Goal: Contribute content

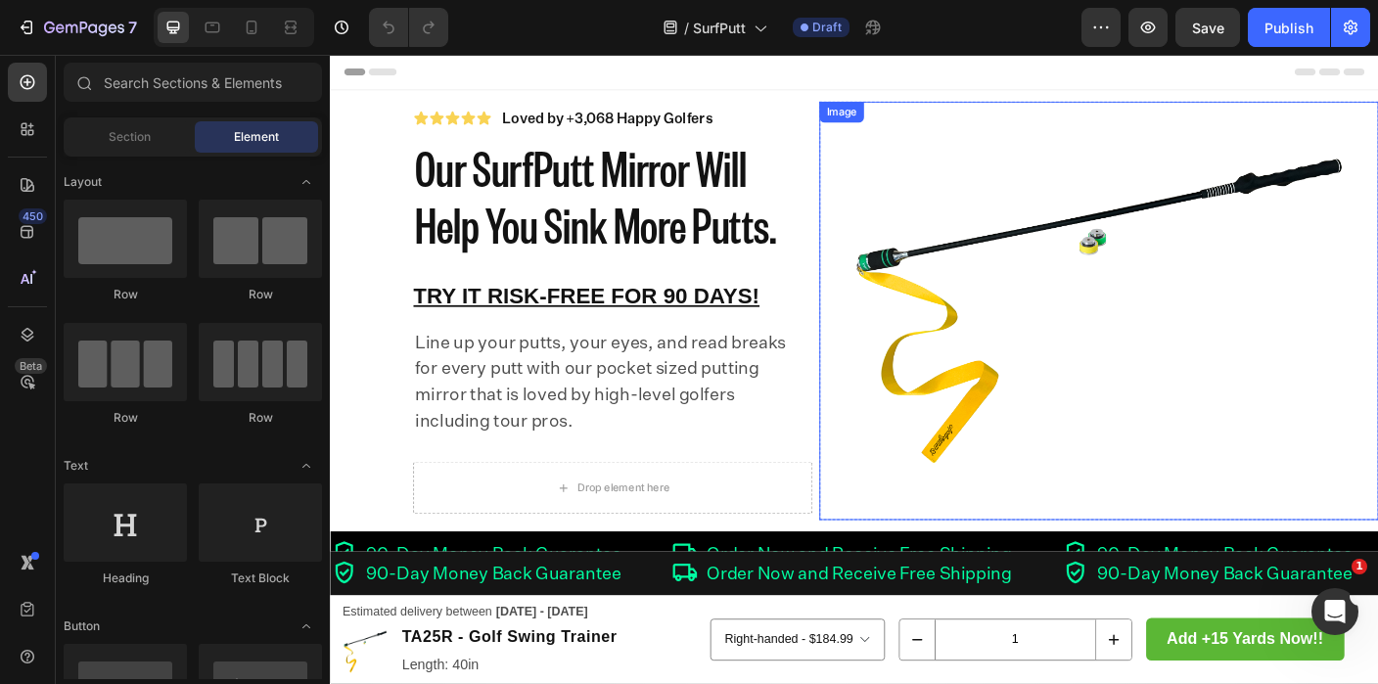
click at [1120, 318] on img at bounding box center [1191, 343] width 627 height 470
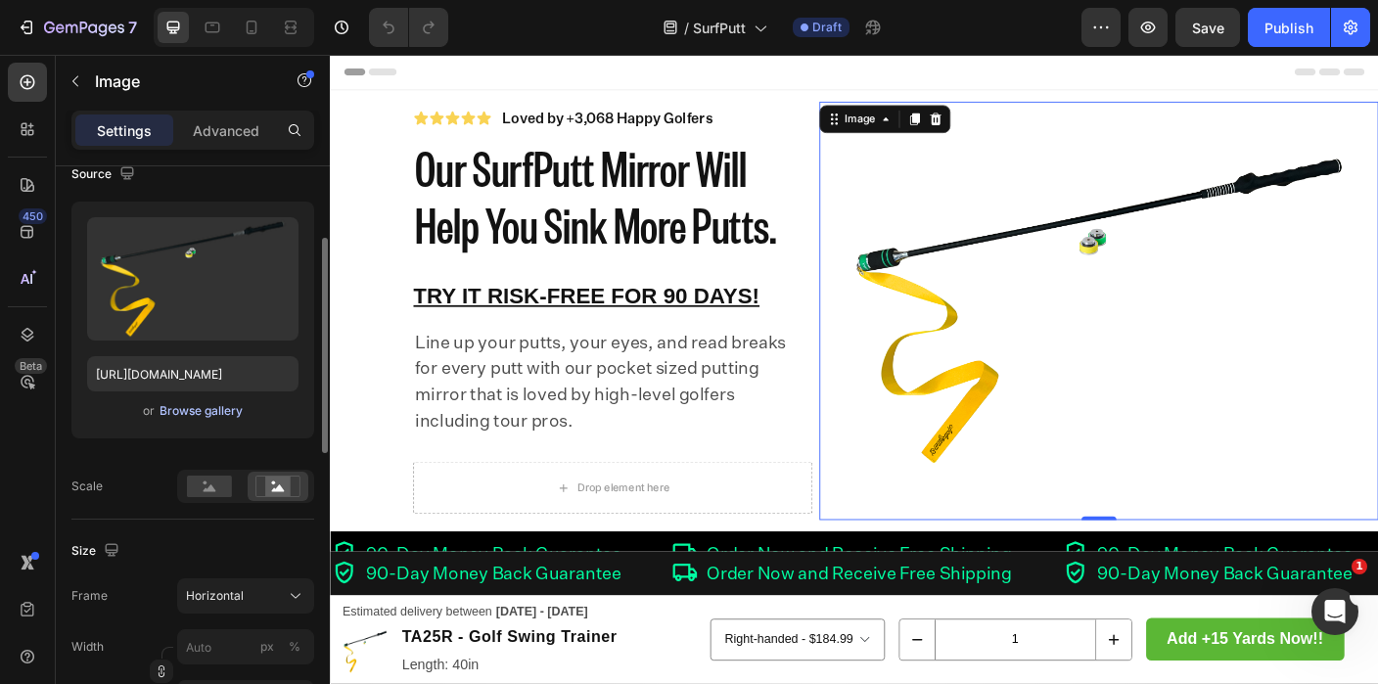
scroll to position [185, 0]
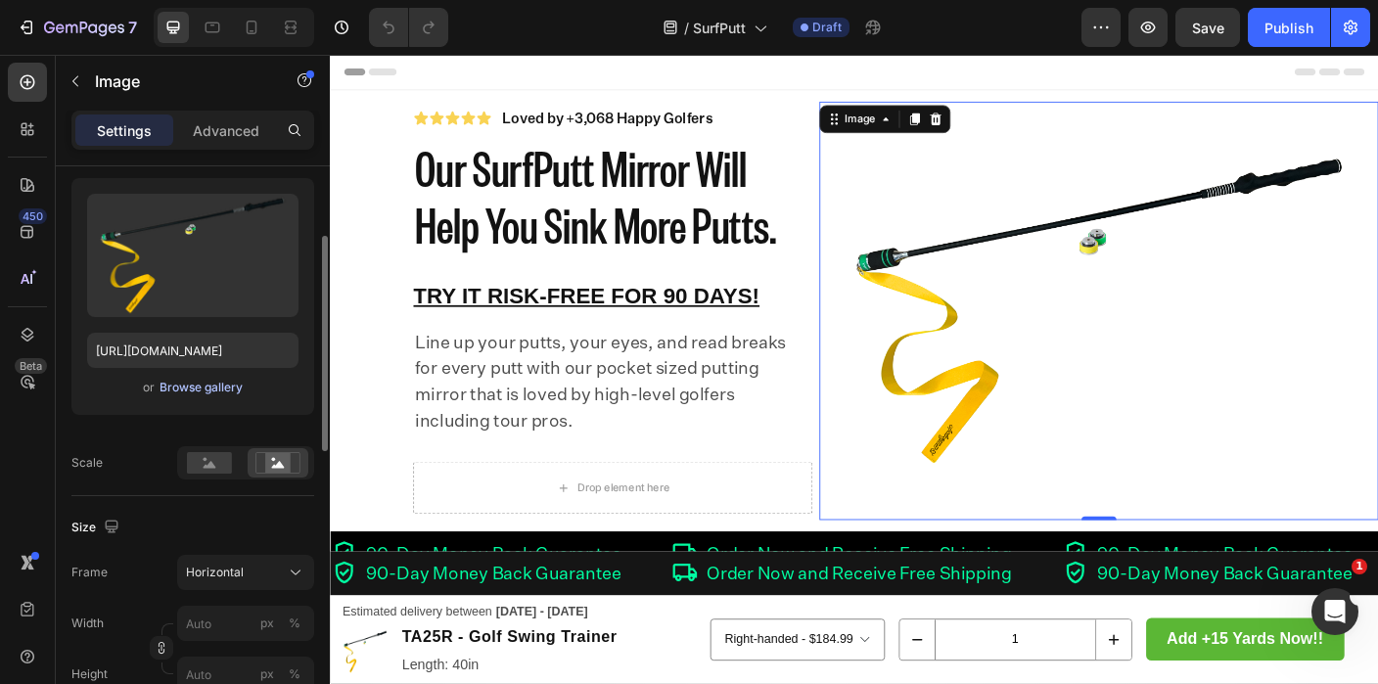
click at [196, 390] on div "Browse gallery" at bounding box center [201, 388] width 83 height 18
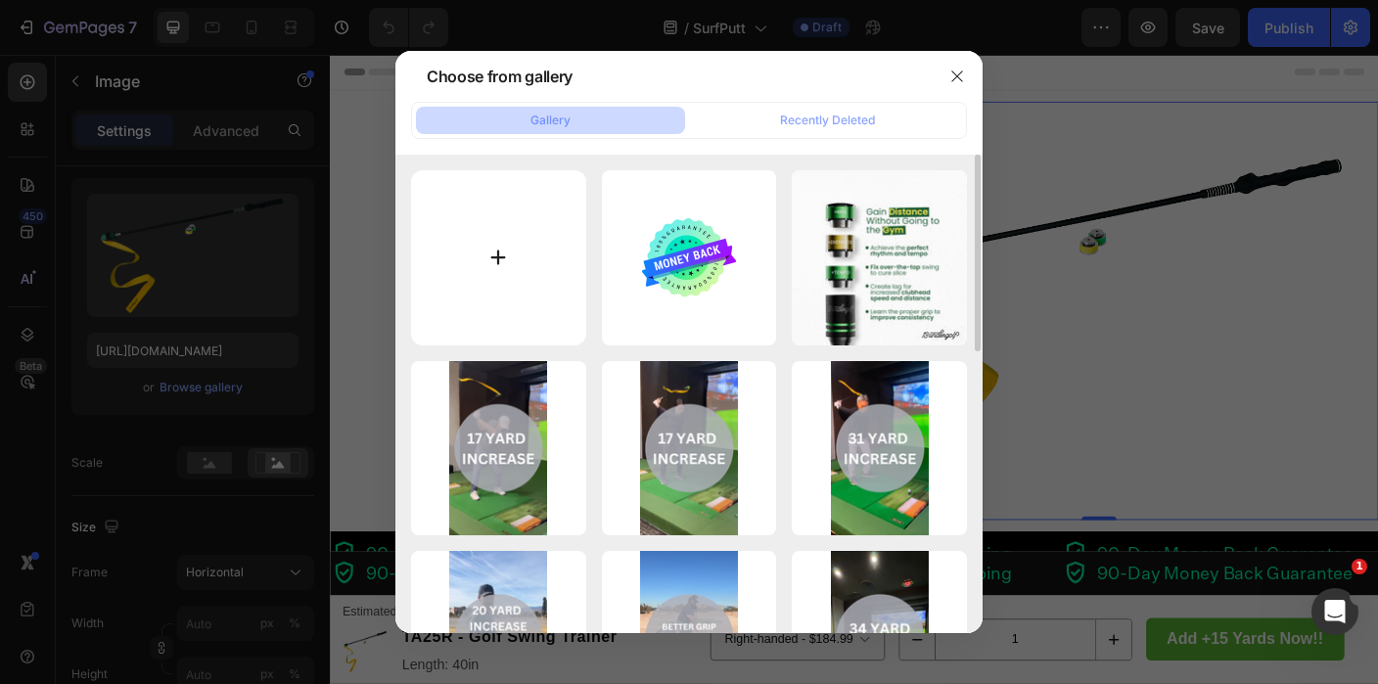
click at [495, 285] on input "file" at bounding box center [498, 257] width 175 height 175
type input "C:\fakepath\250926_13U_MIRROR-2.jpg"
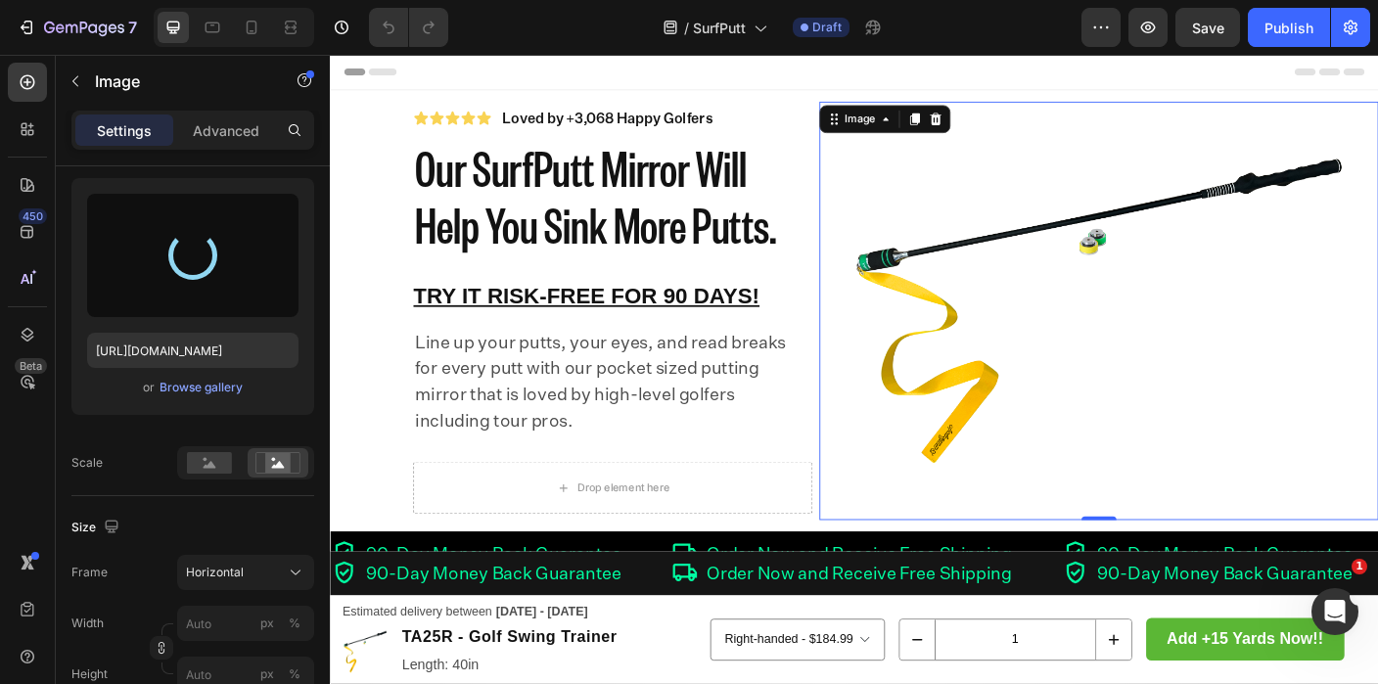
type input "[URL][DOMAIN_NAME]"
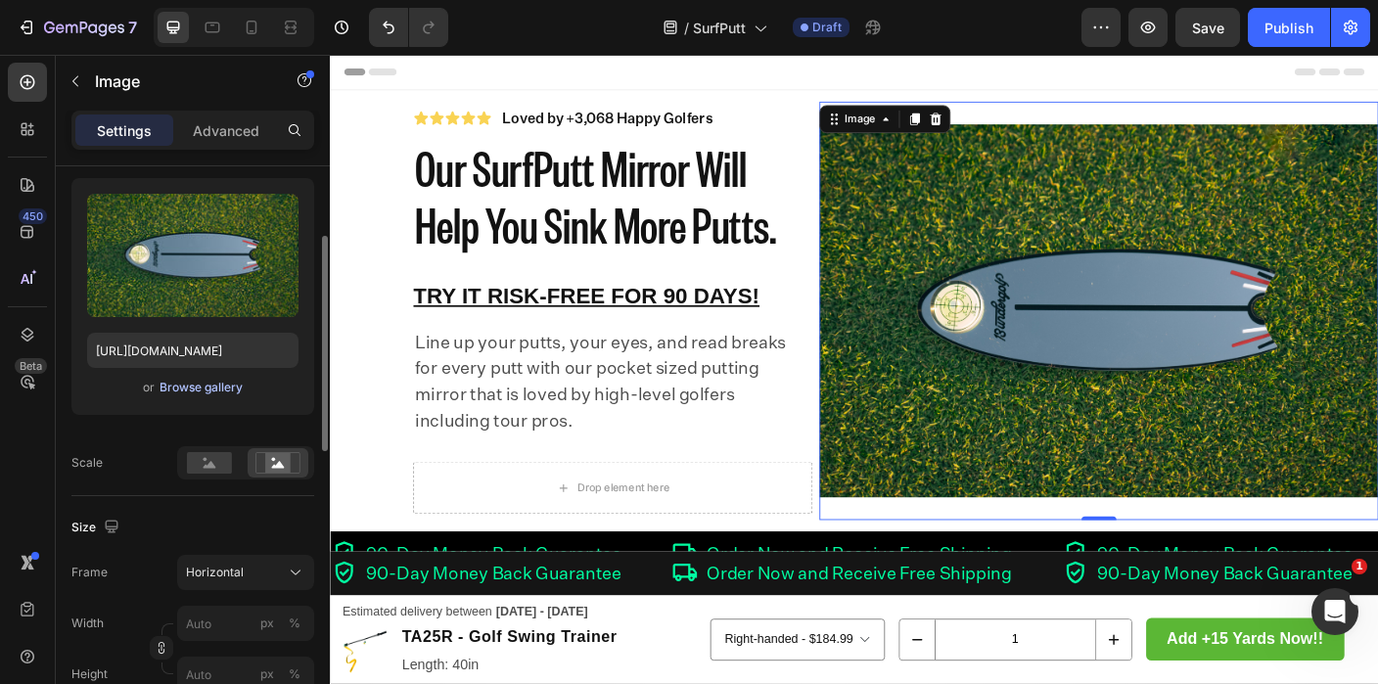
click at [212, 386] on div "Browse gallery" at bounding box center [201, 388] width 83 height 18
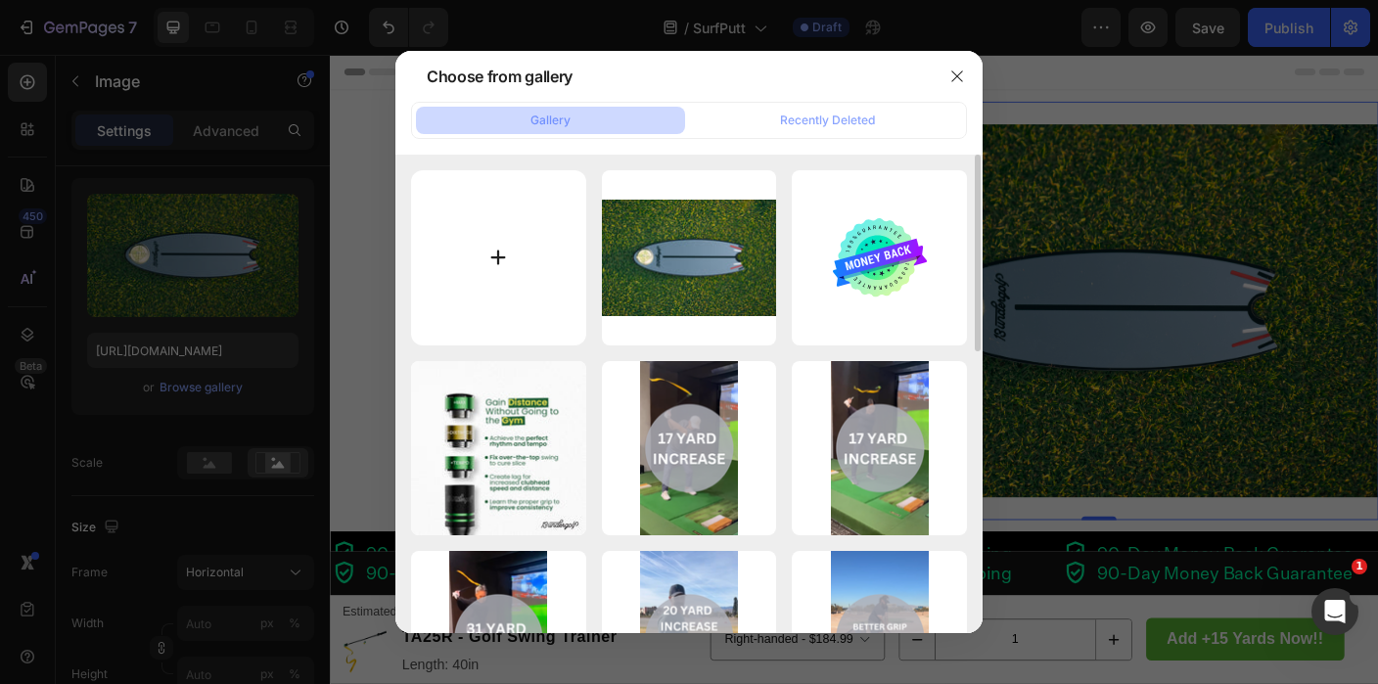
click at [524, 320] on input "file" at bounding box center [498, 257] width 175 height 175
type input "C:\fakepath\250926_13U_MIRROR-3.jpg"
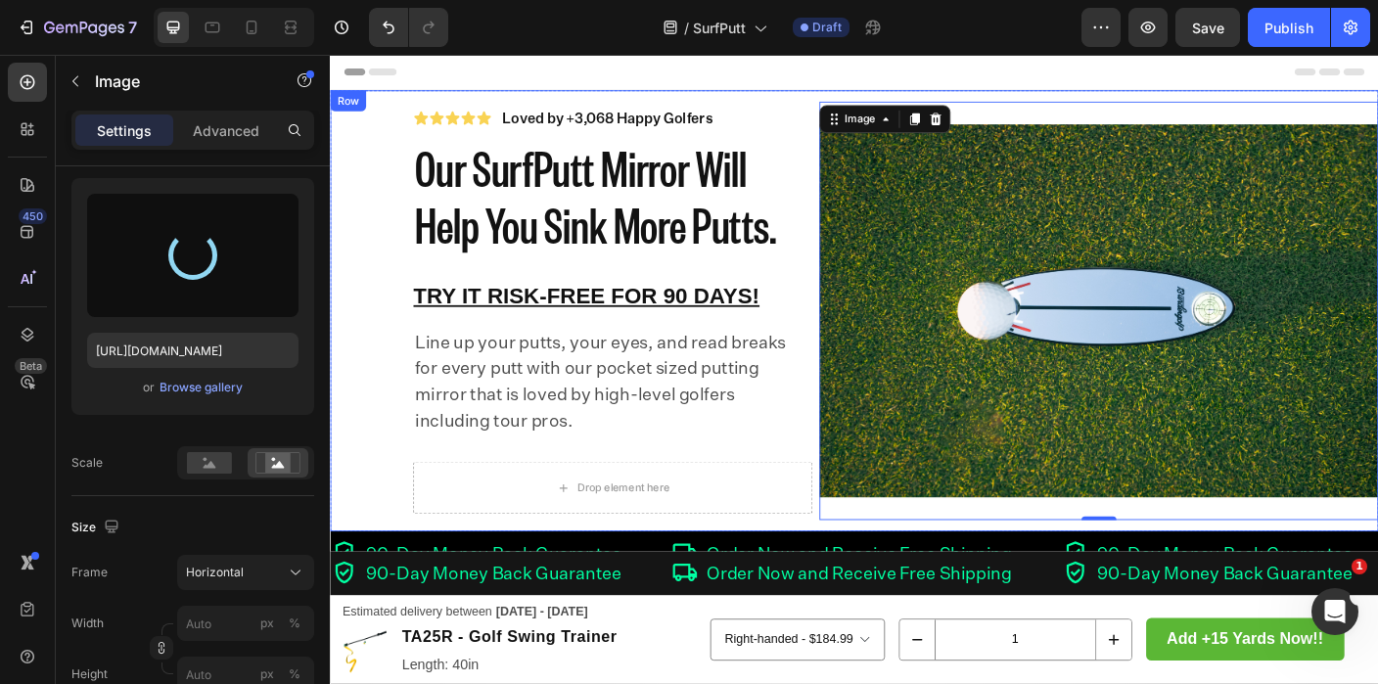
type input "[URL][DOMAIN_NAME]"
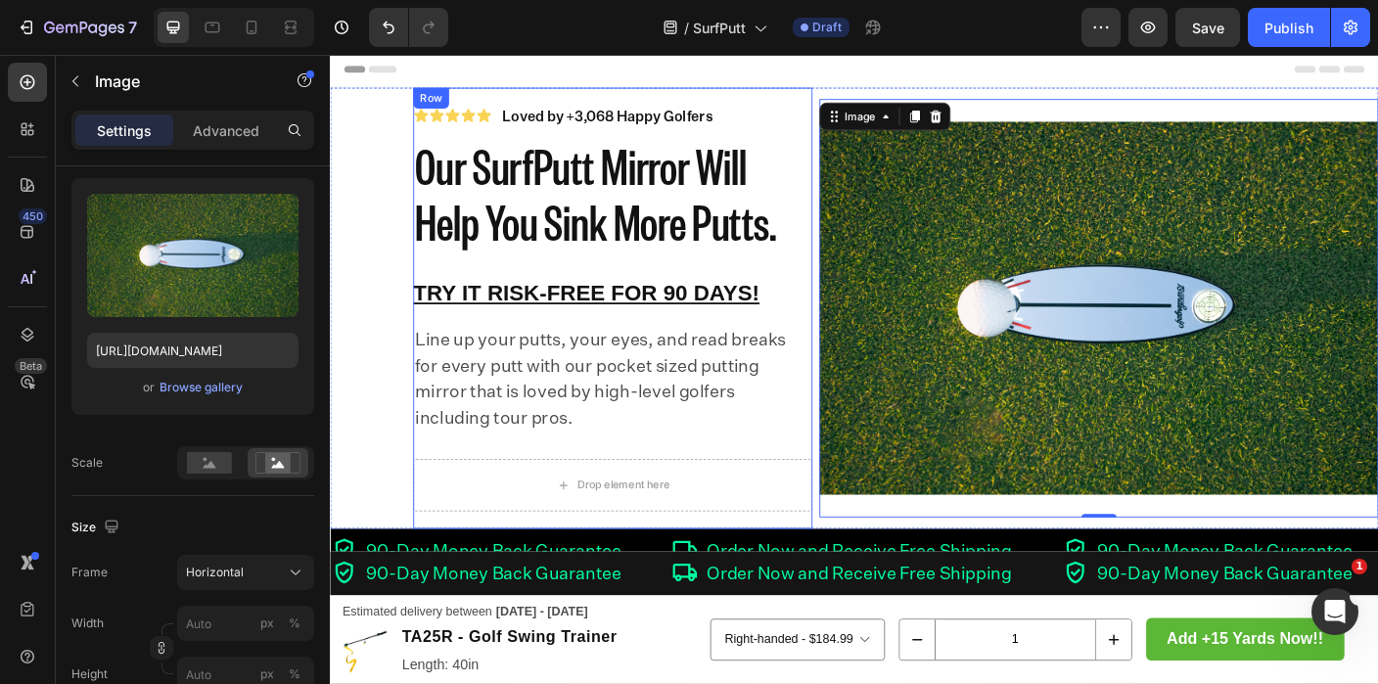
scroll to position [0, 0]
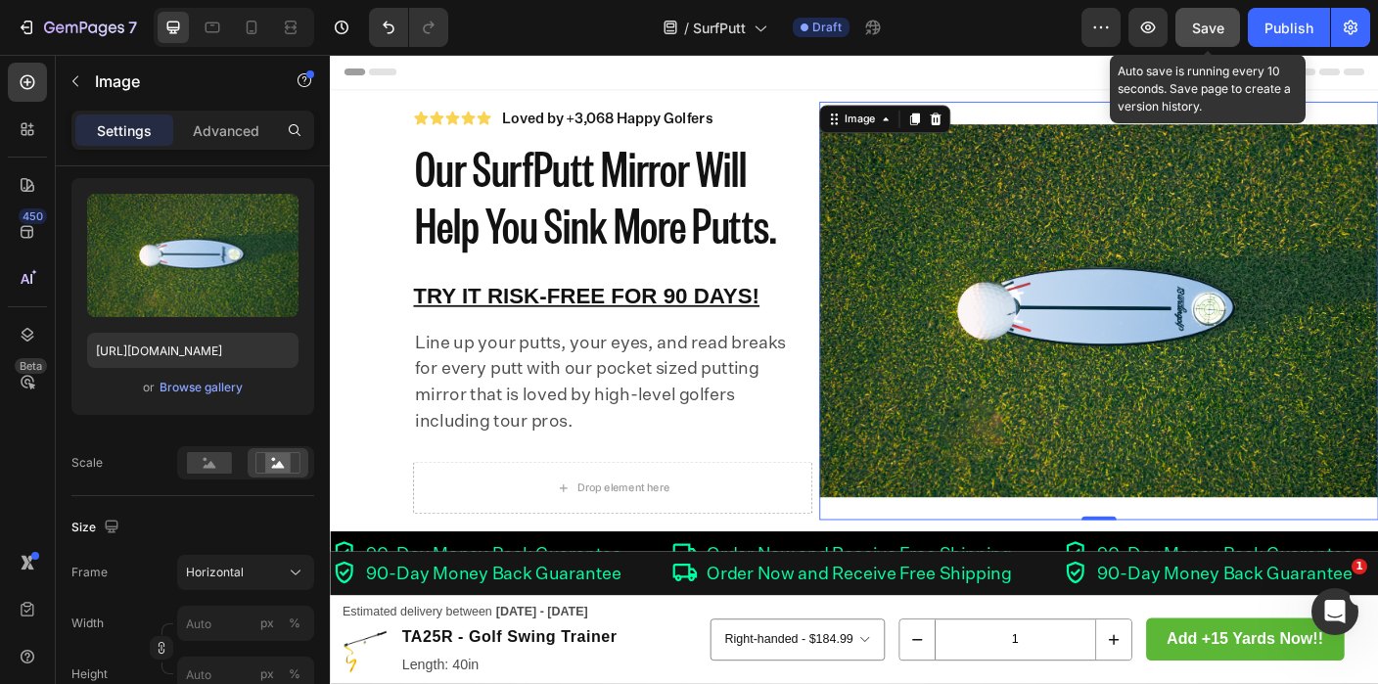
click at [1195, 31] on span "Save" at bounding box center [1208, 28] width 32 height 17
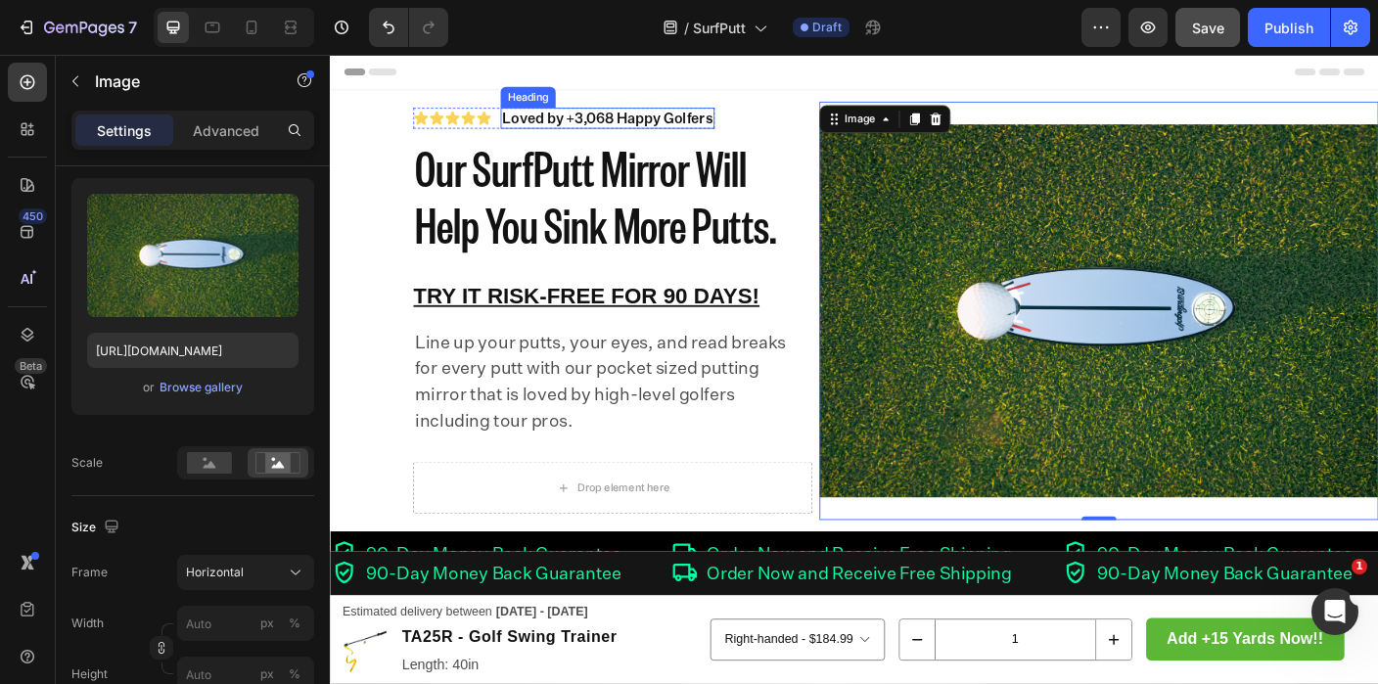
click at [629, 126] on h2 "Loved by +3,068 Happy Golfers" at bounding box center [641, 126] width 240 height 23
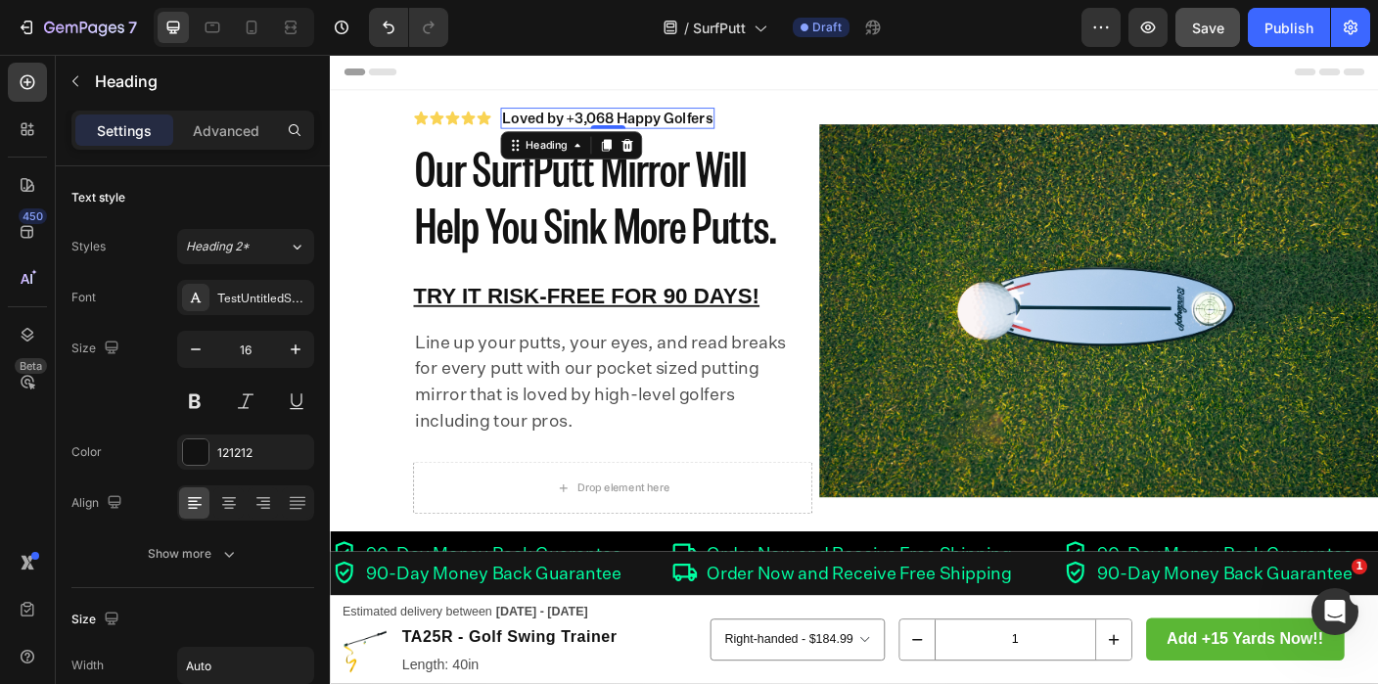
click at [610, 123] on p "Loved by +3,068 Happy Golfers" at bounding box center [641, 126] width 236 height 20
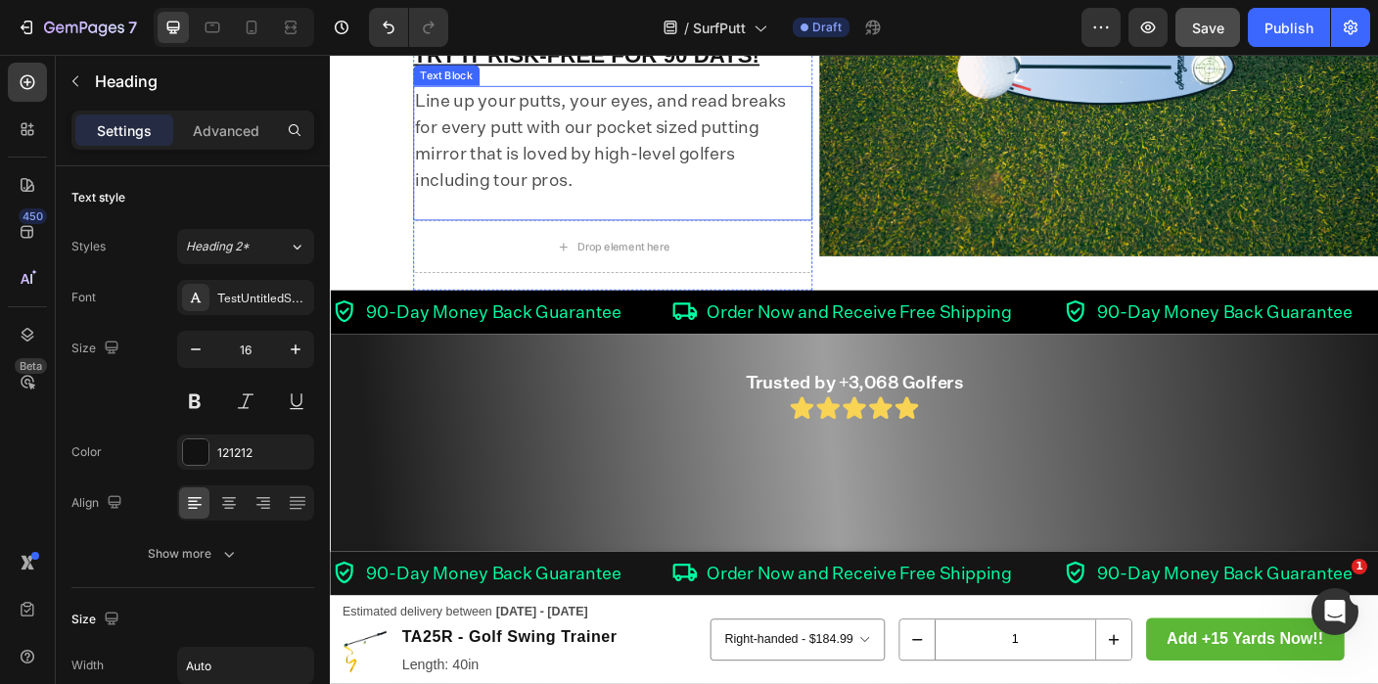
scroll to position [395, 0]
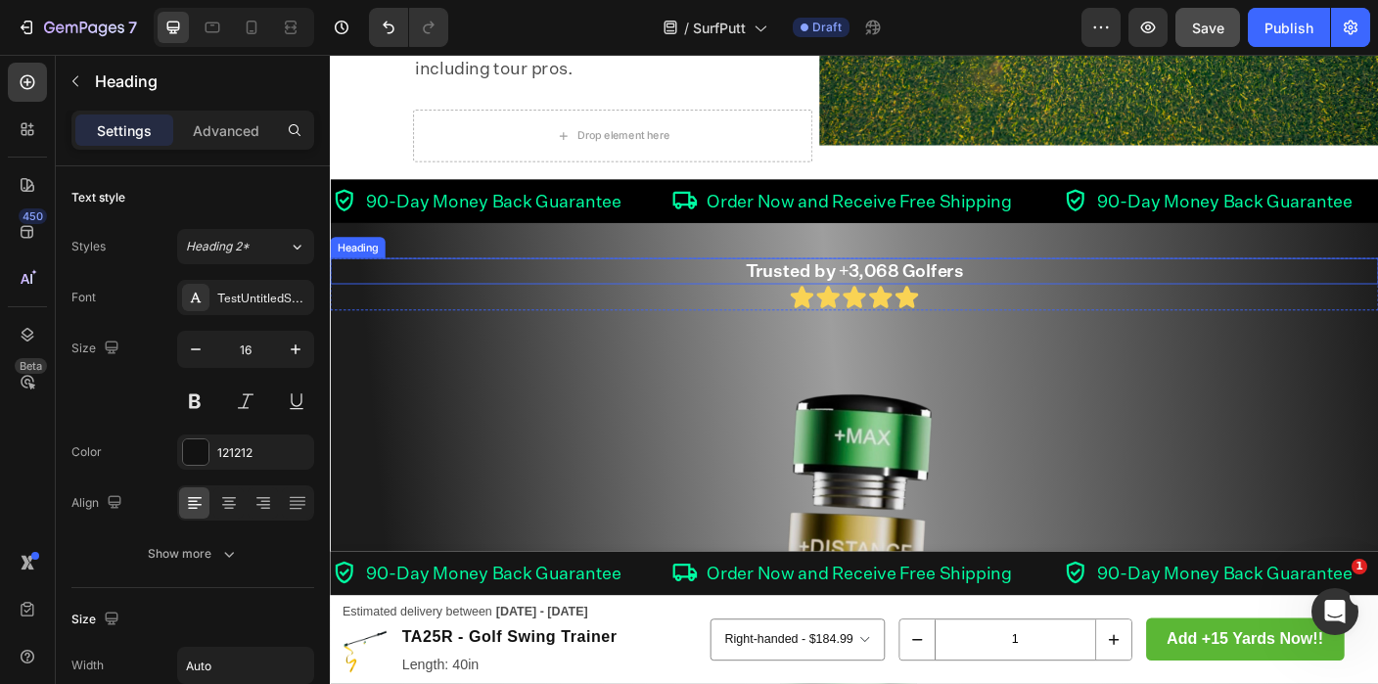
click at [921, 302] on h2 "Trusted by +3,068 Golfers" at bounding box center [917, 297] width 1175 height 29
click at [918, 295] on h2 "Trusted by +3,068 Golfers" at bounding box center [917, 297] width 1175 height 29
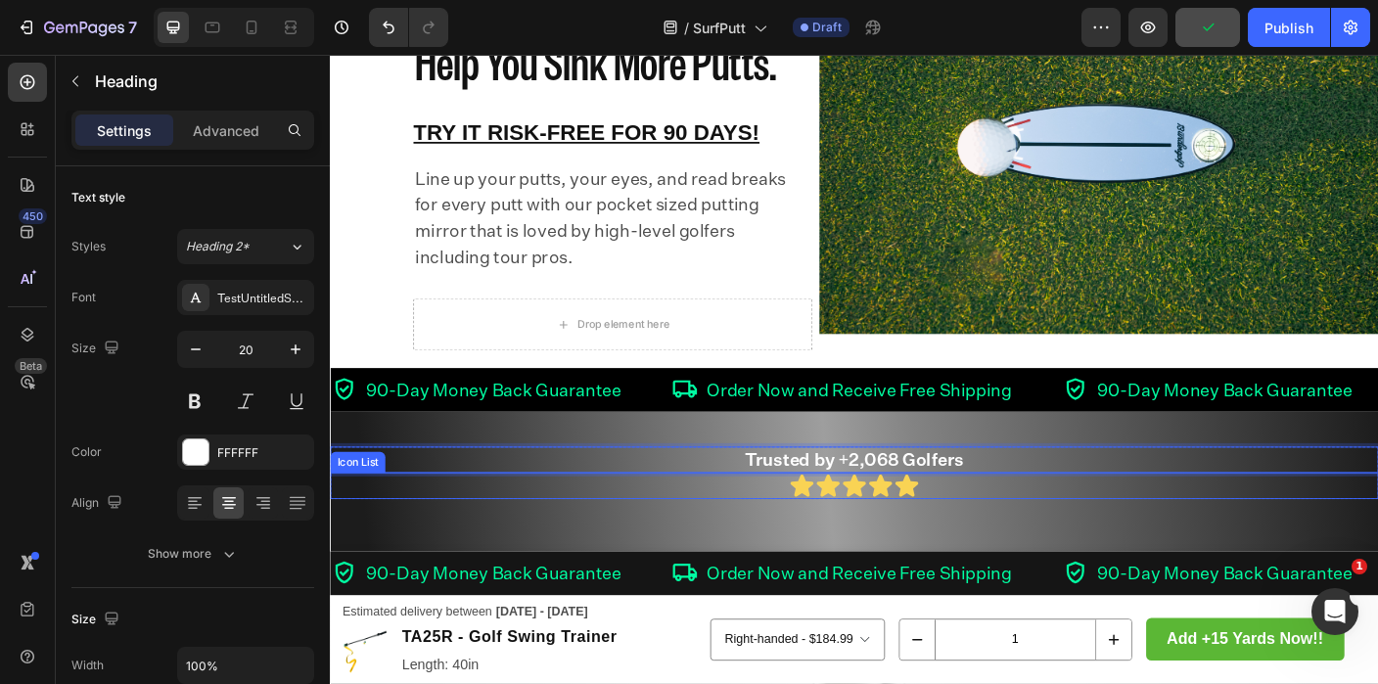
scroll to position [214, 0]
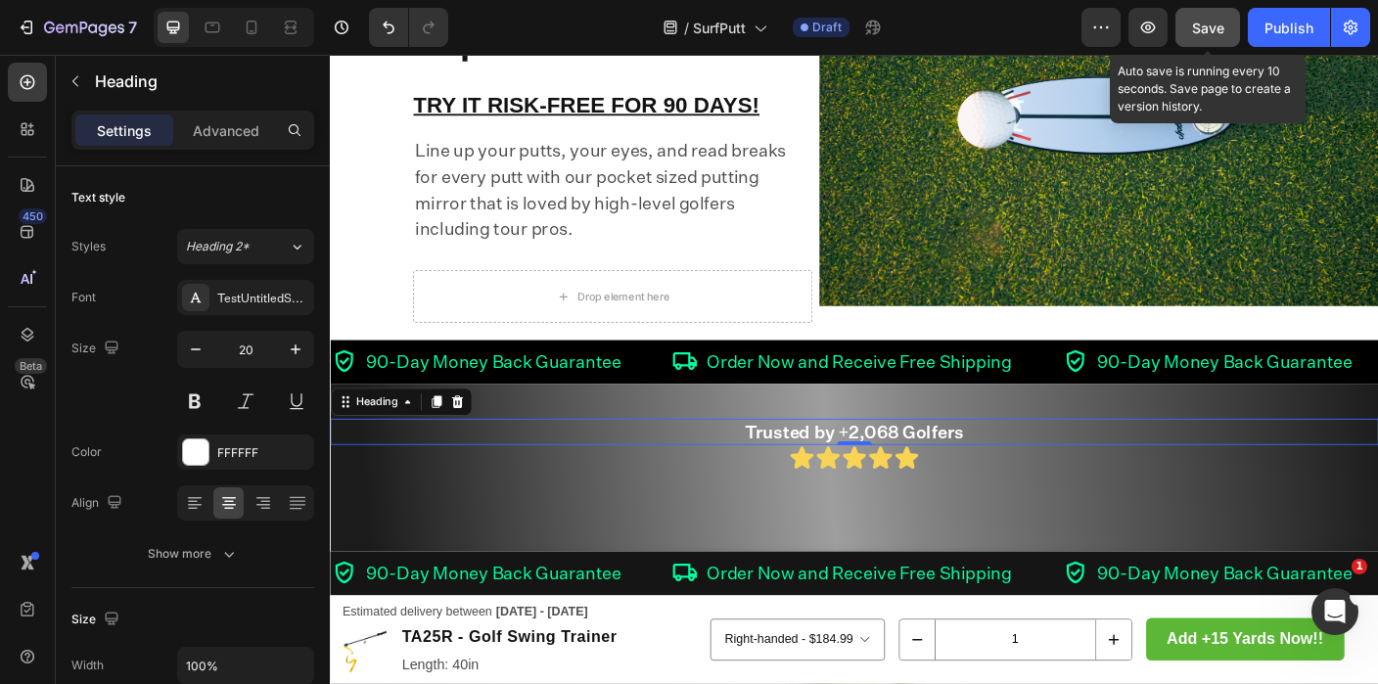
click at [1200, 34] on span "Save" at bounding box center [1208, 28] width 32 height 17
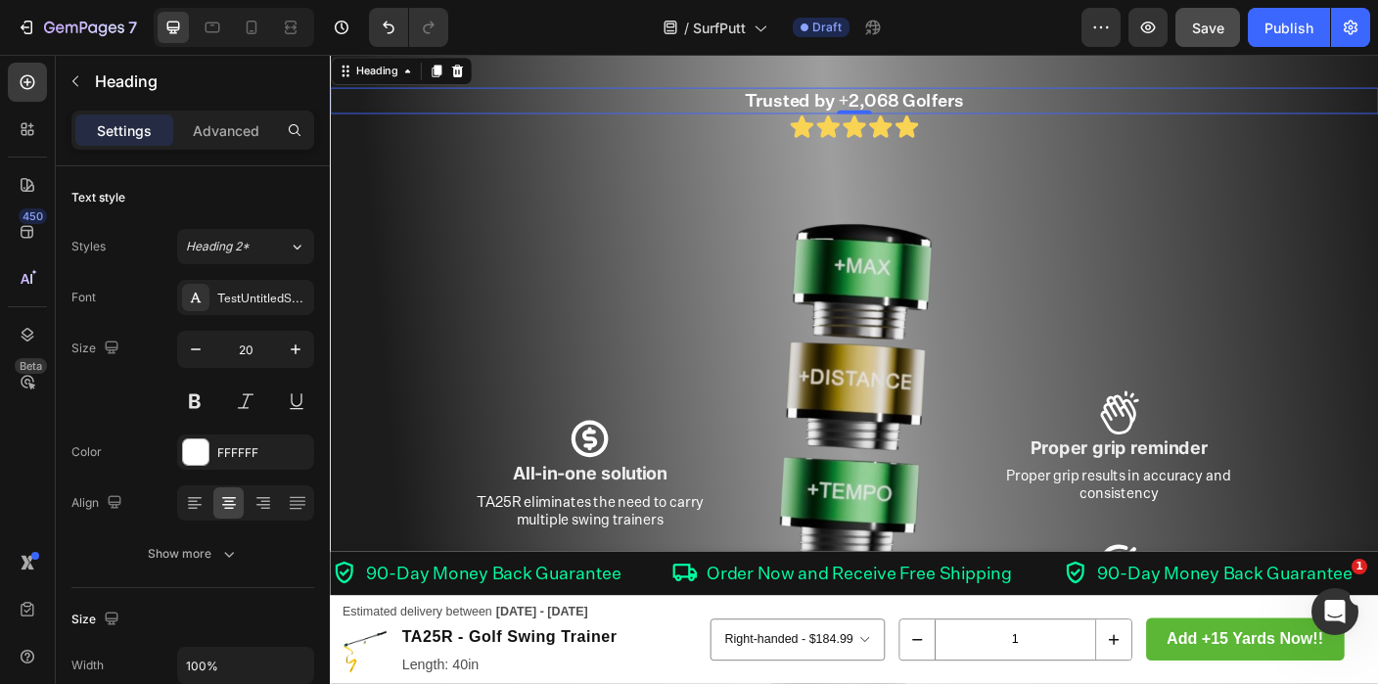
scroll to position [743, 0]
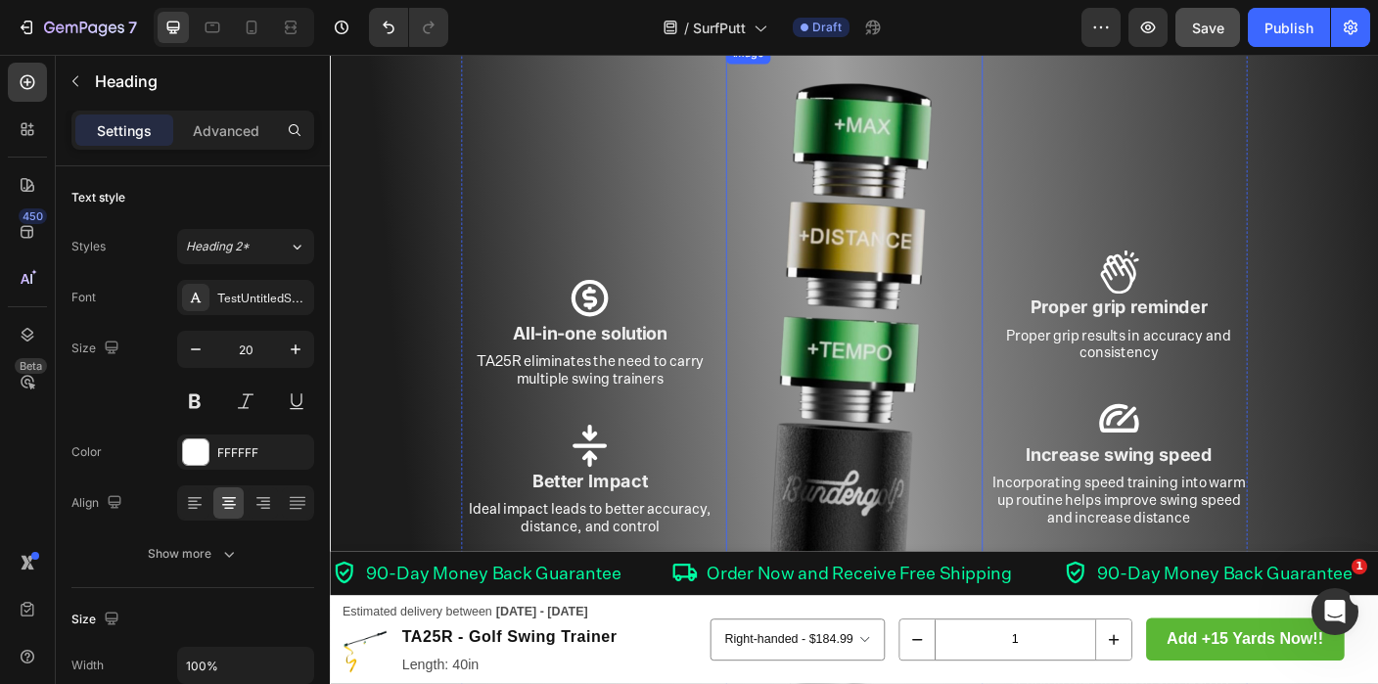
click at [942, 349] on img at bounding box center [917, 531] width 289 height 979
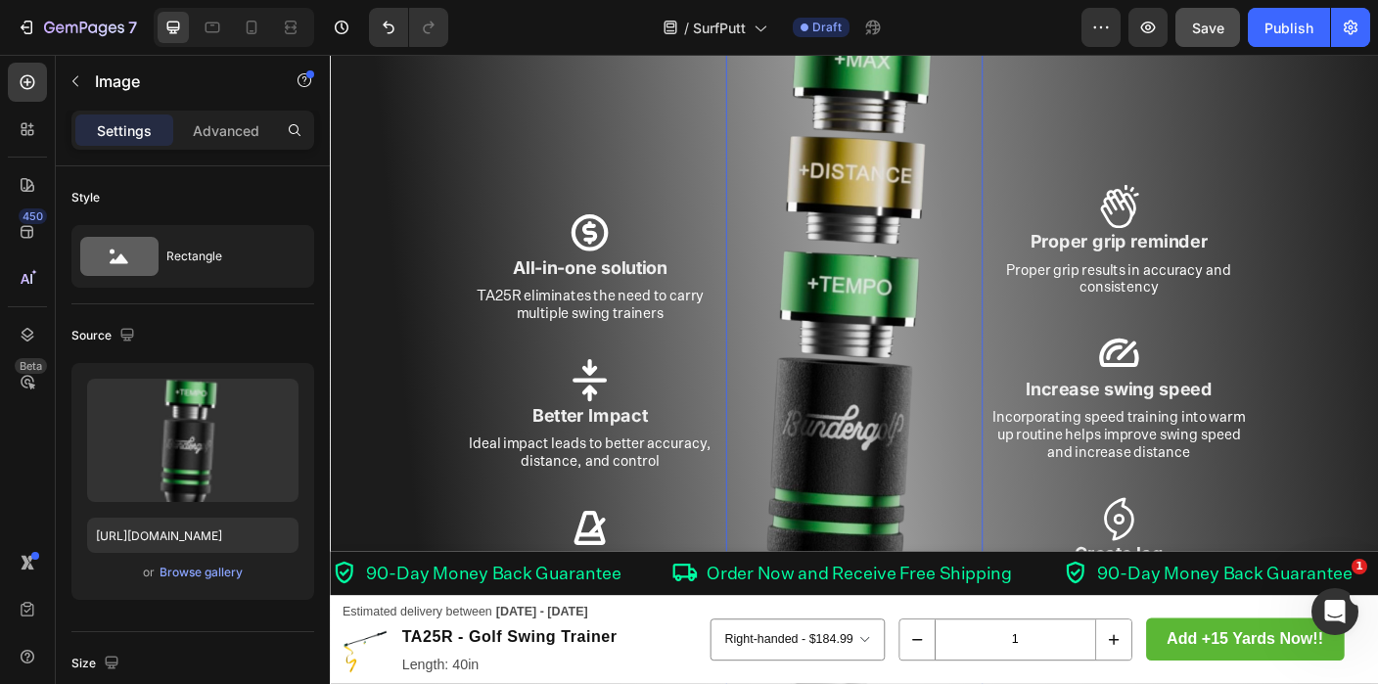
scroll to position [786, 0]
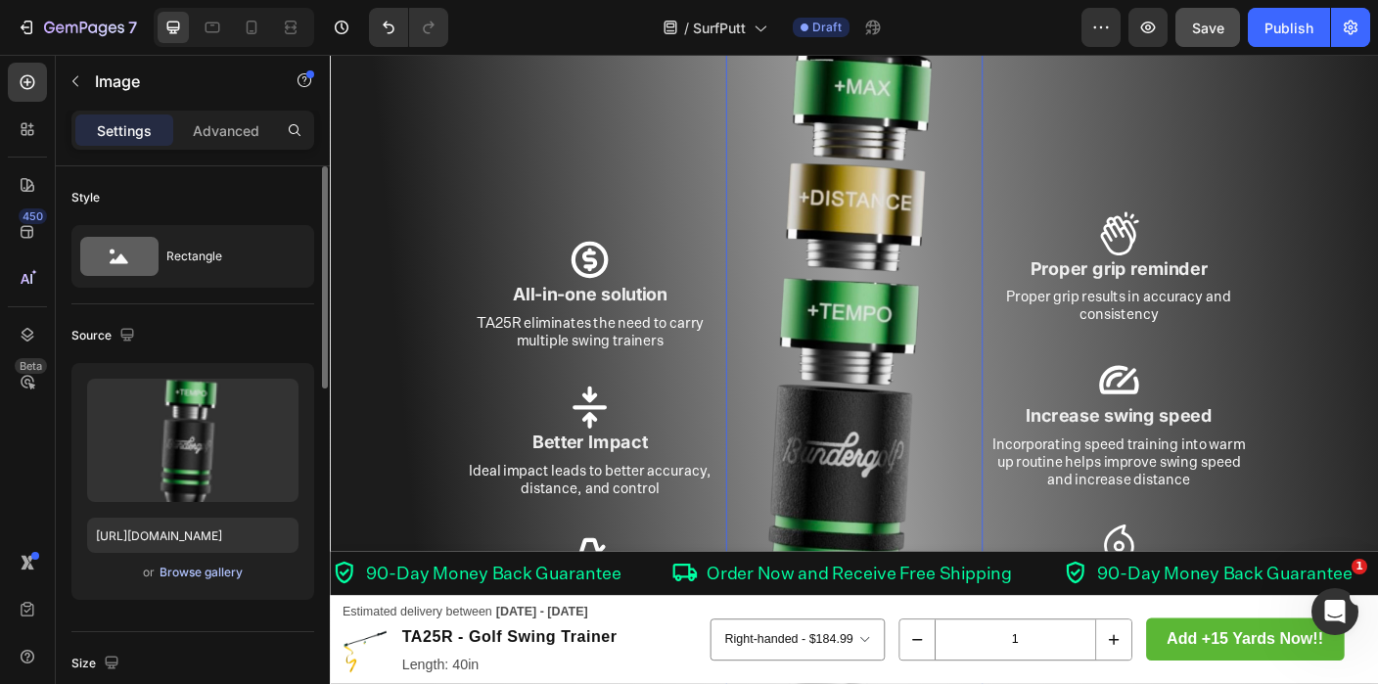
click at [204, 581] on button "Browse gallery" at bounding box center [201, 573] width 85 height 20
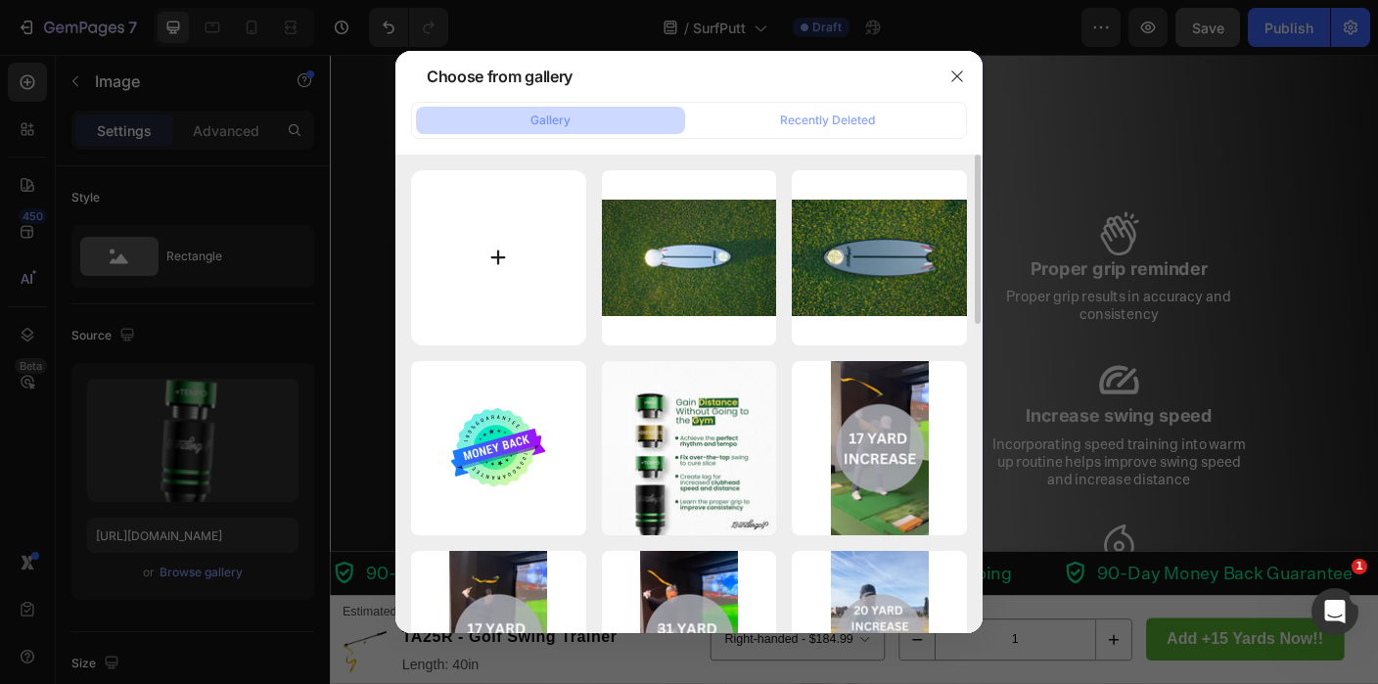
click at [489, 267] on input "file" at bounding box center [498, 257] width 175 height 175
type input "C:\fakepath\250926_13U_MIRROR-2.jpg"
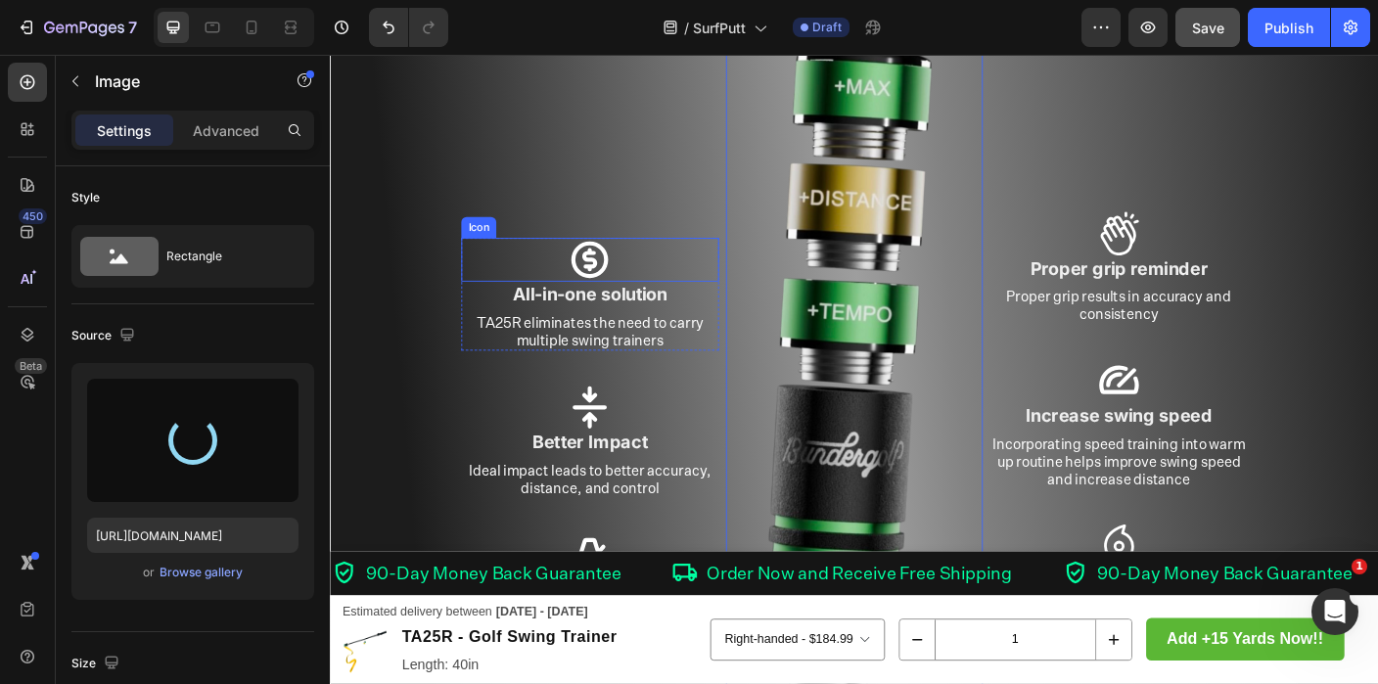
type input "[URL][DOMAIN_NAME]"
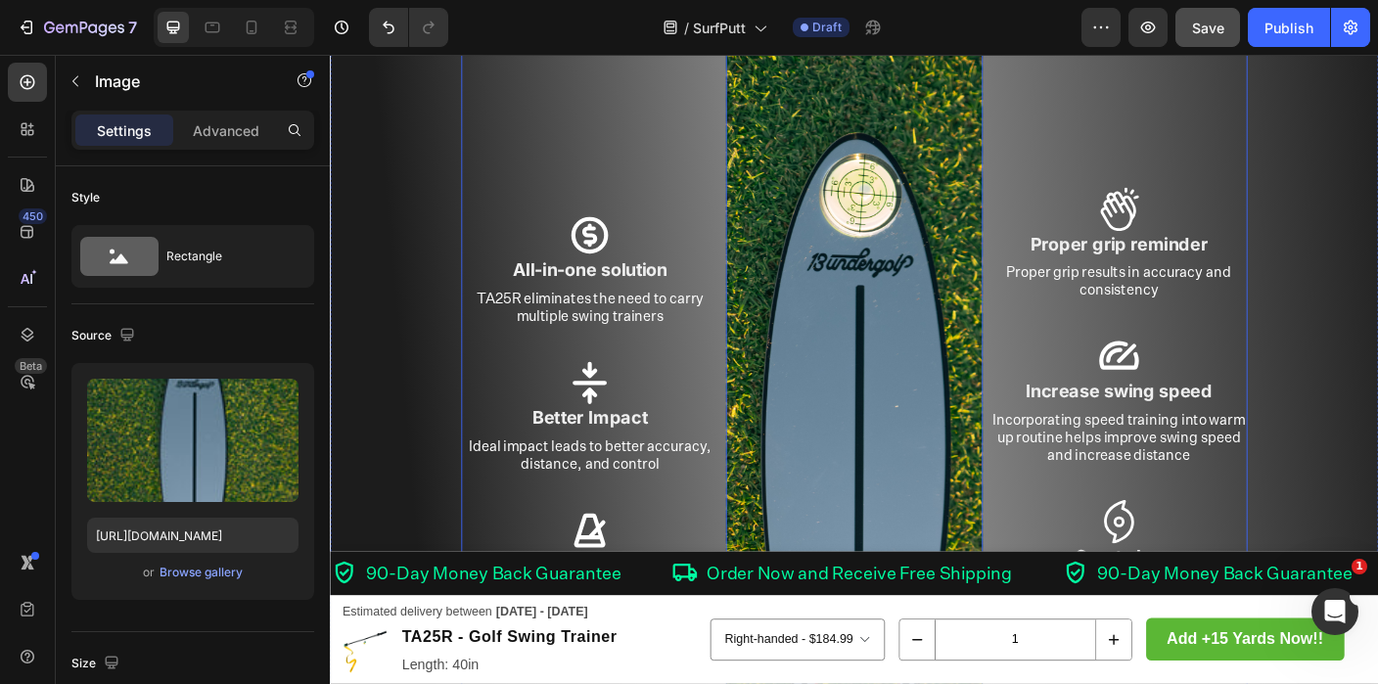
scroll to position [817, 0]
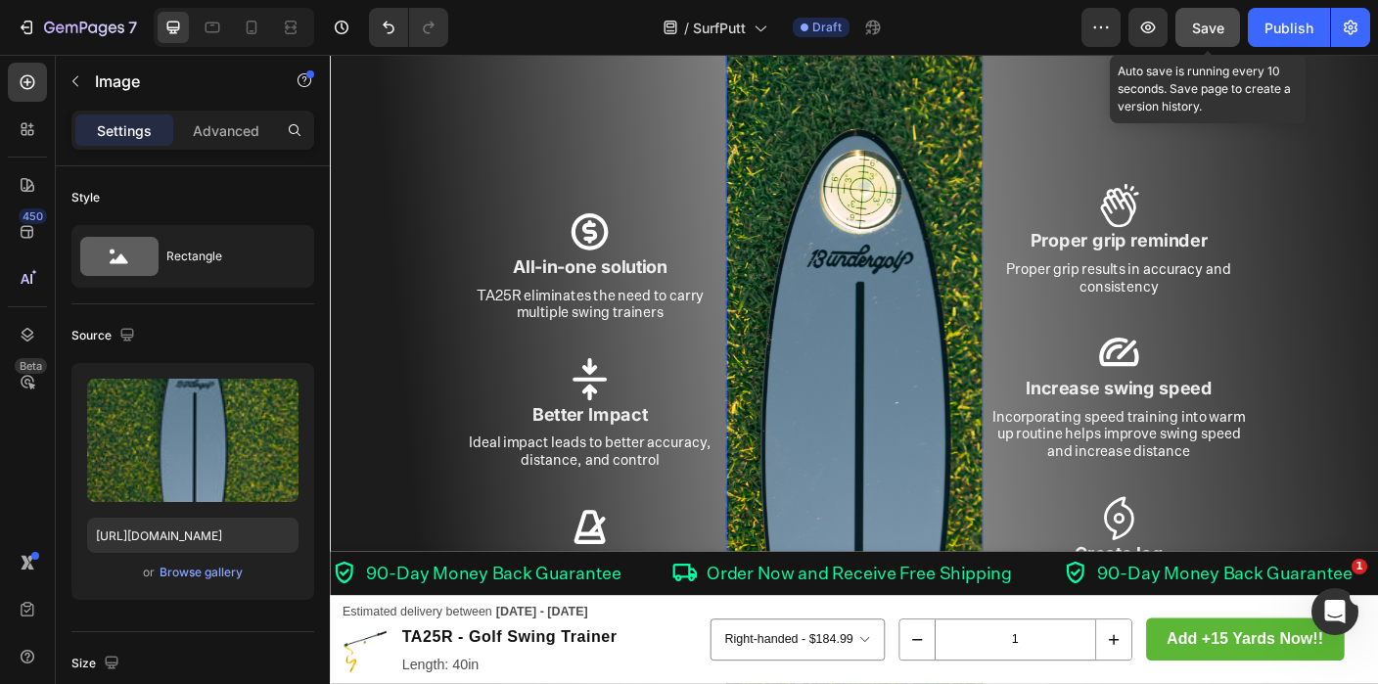
click at [1211, 20] on span "Save" at bounding box center [1208, 28] width 32 height 17
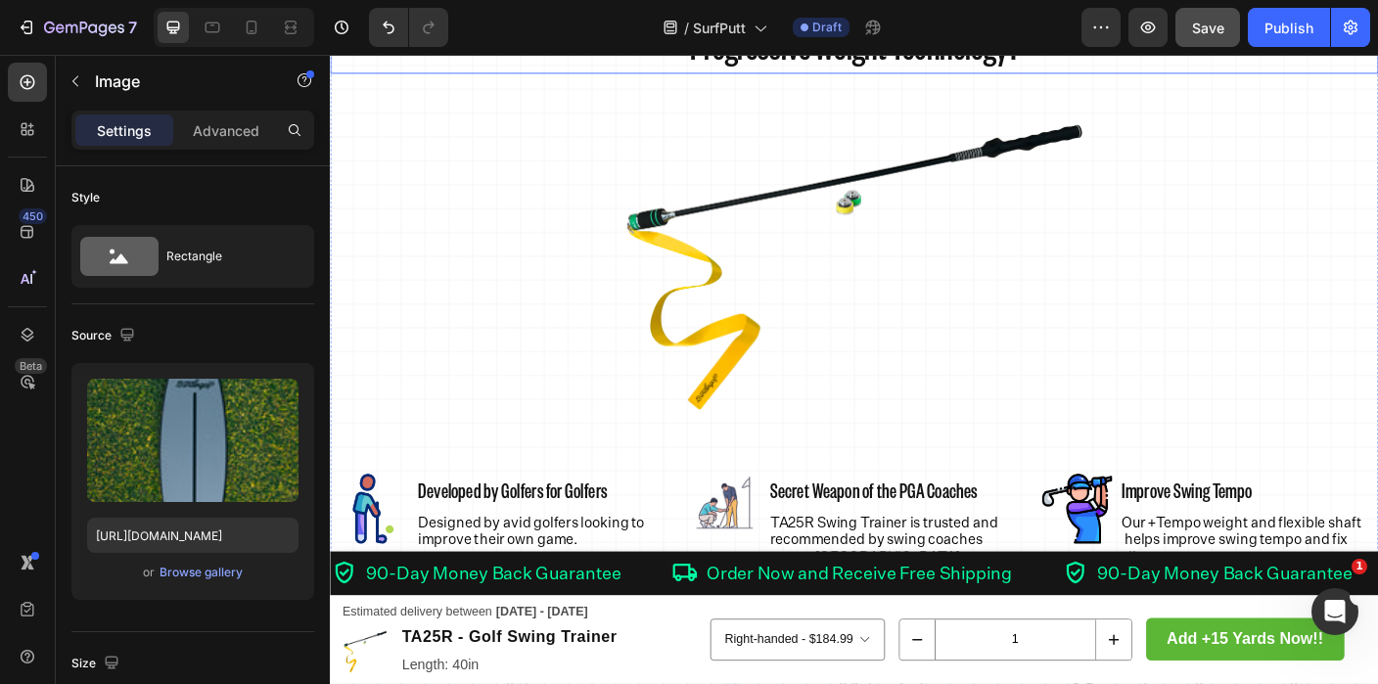
scroll to position [1733, 0]
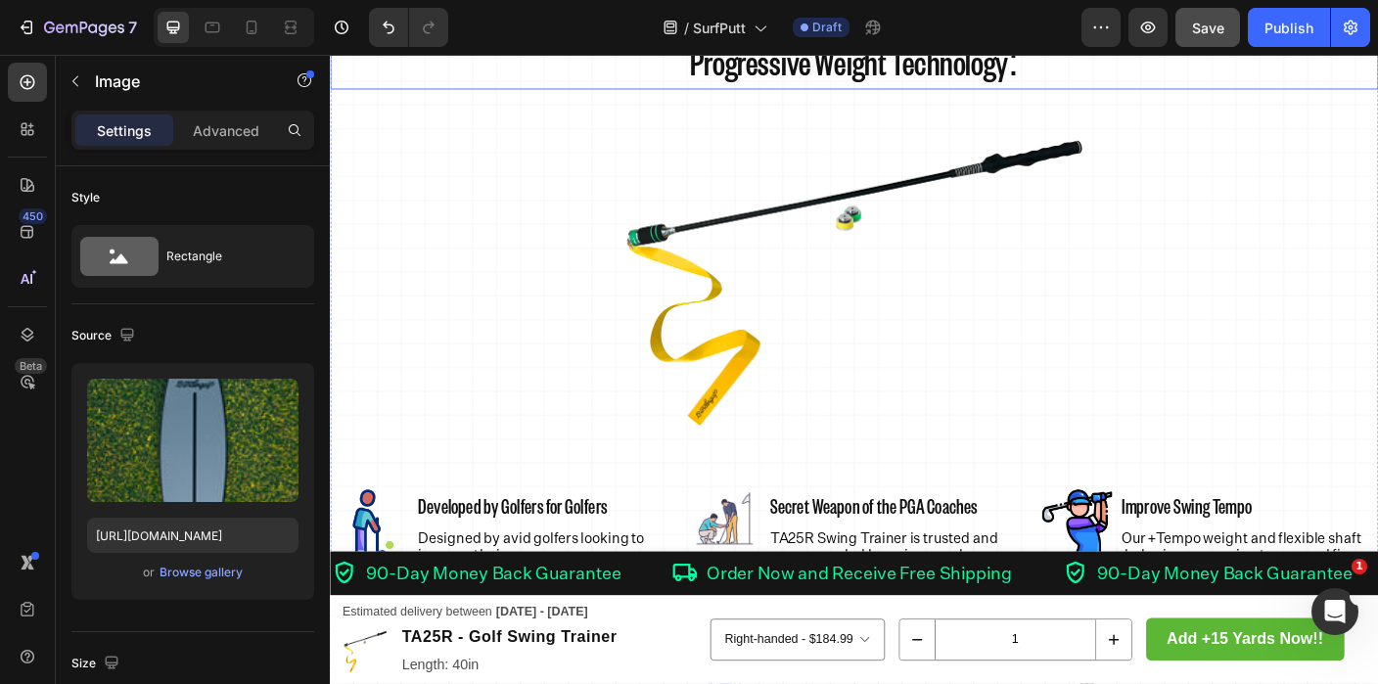
click at [942, 302] on img at bounding box center [917, 310] width 587 height 375
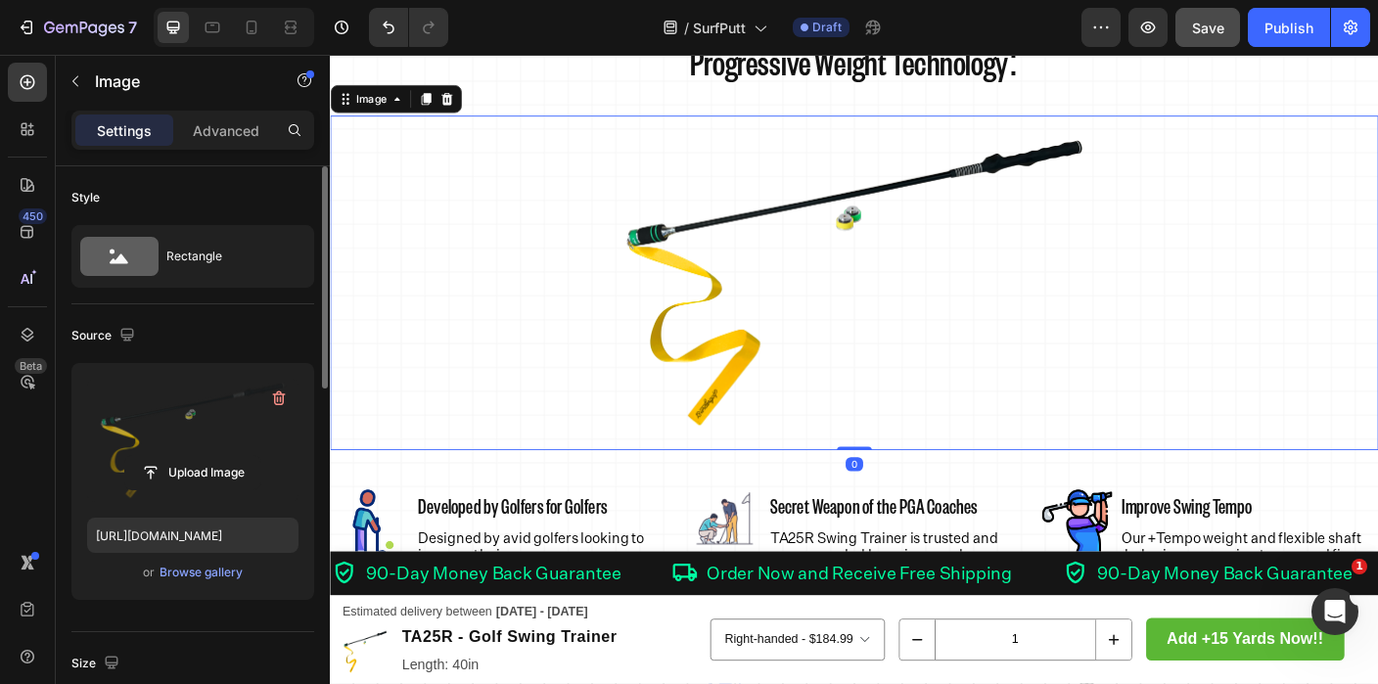
click at [220, 425] on label at bounding box center [192, 440] width 211 height 123
click at [220, 456] on input "file" at bounding box center [192, 472] width 135 height 33
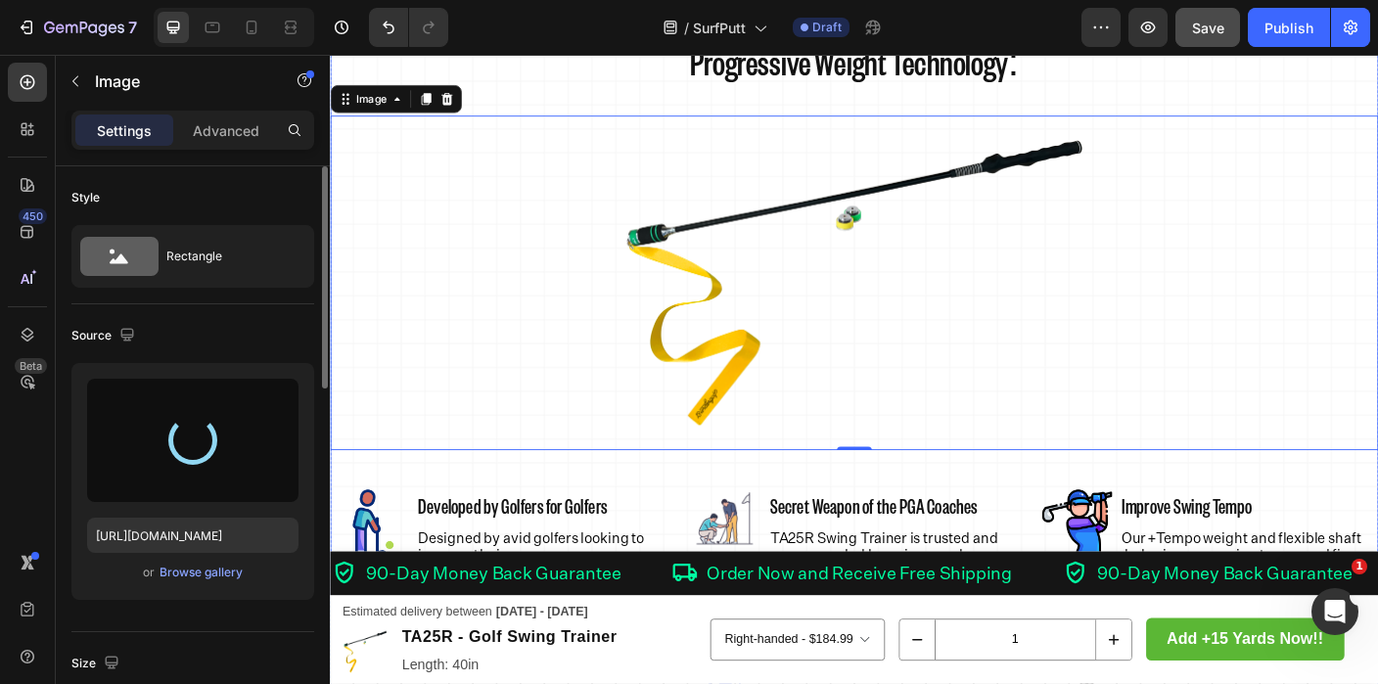
type input "[URL][DOMAIN_NAME]"
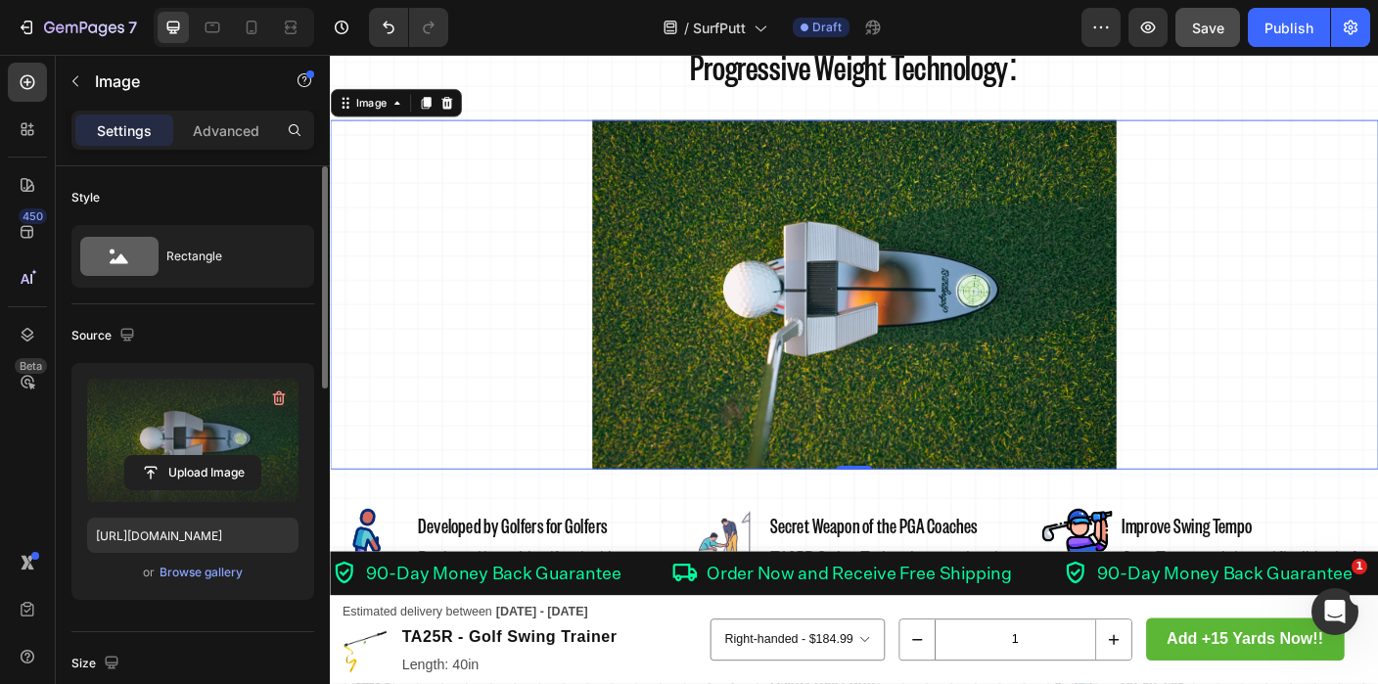
scroll to position [1709, 0]
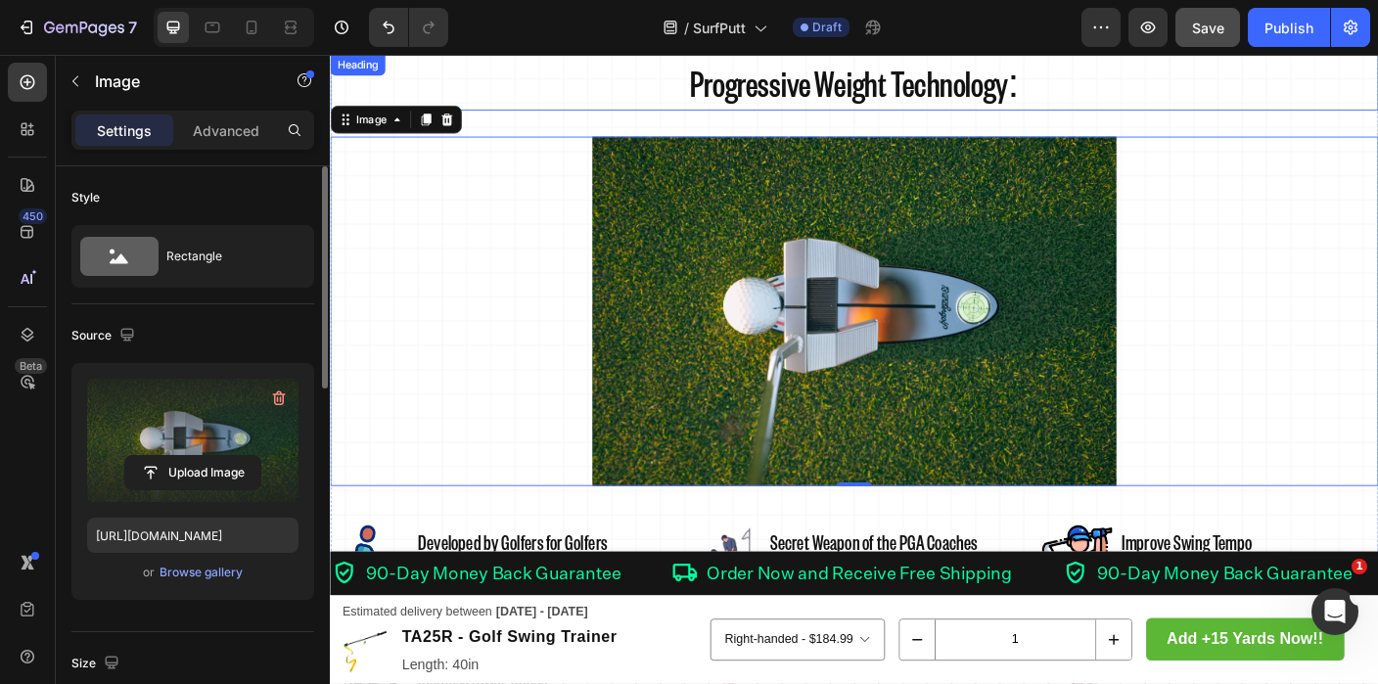
click at [968, 82] on h2 "Progressive Weight Technology:" at bounding box center [917, 86] width 1175 height 63
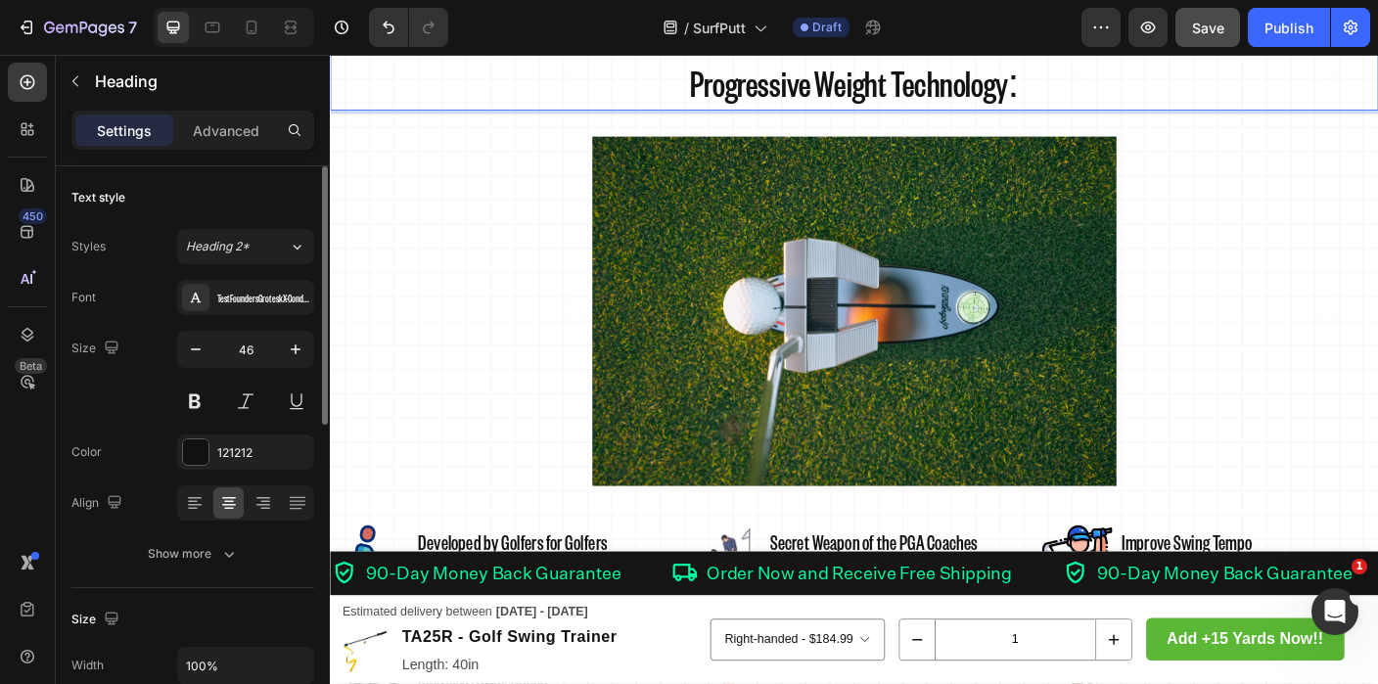
click at [998, 94] on h2 "Progressive Weight Technology:" at bounding box center [917, 86] width 1175 height 63
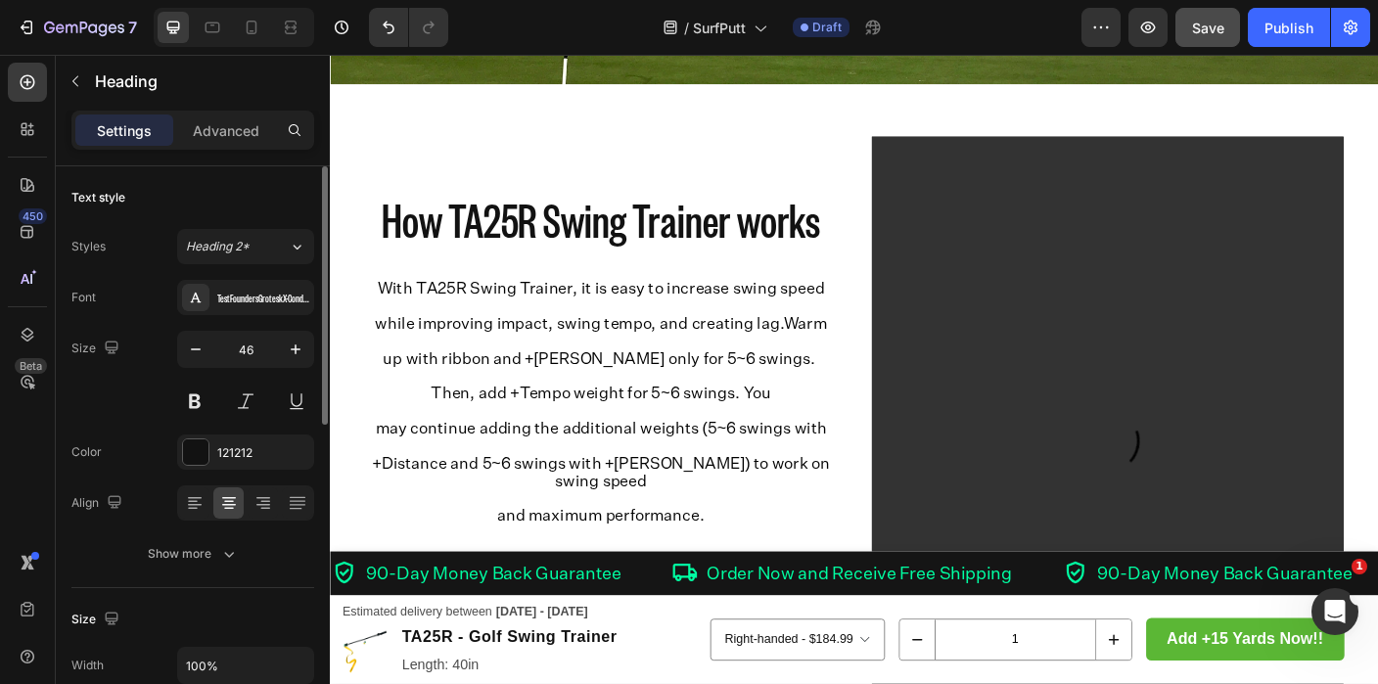
scroll to position [4111, 0]
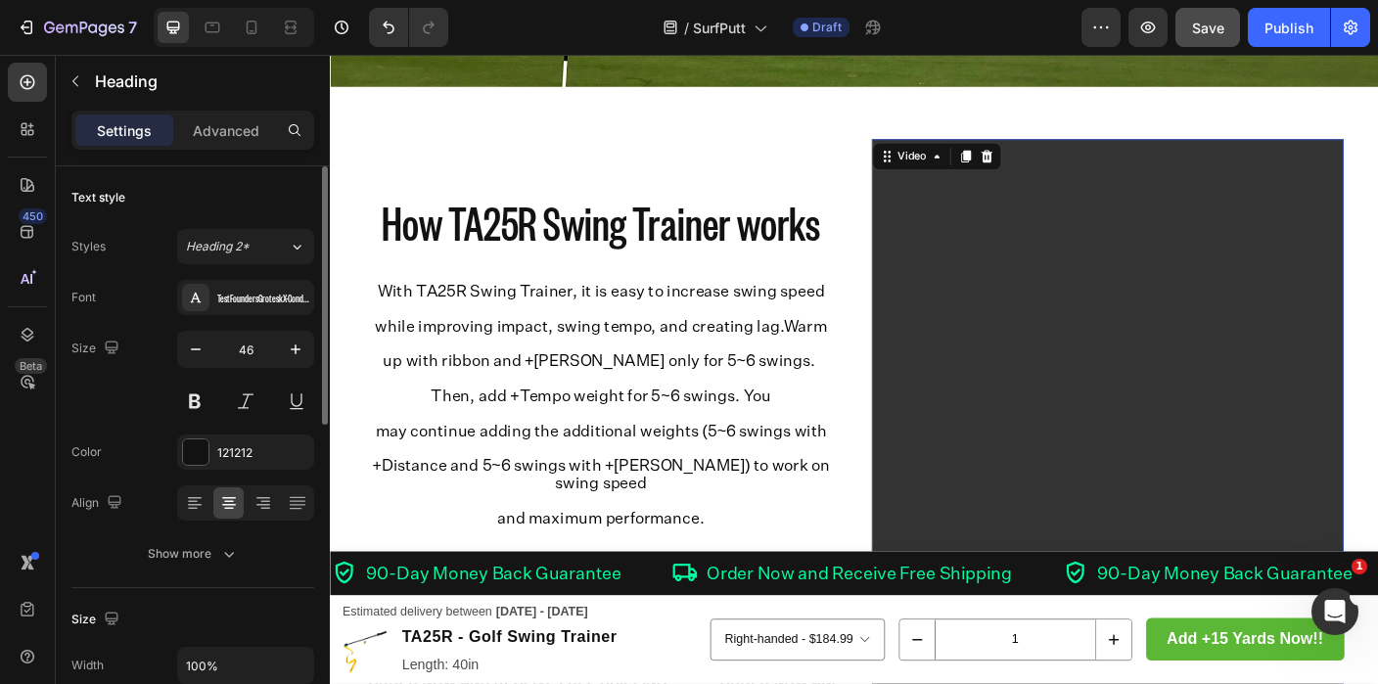
click at [1065, 246] on video at bounding box center [1201, 502] width 529 height 705
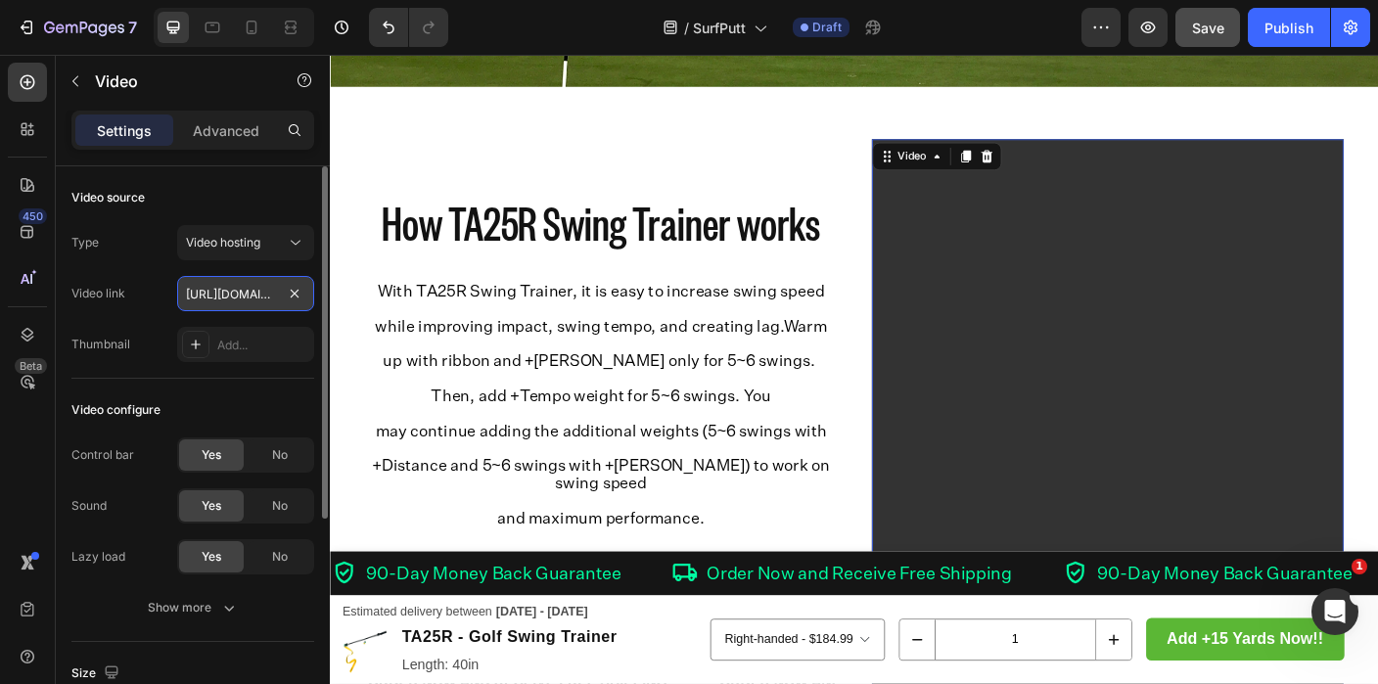
click at [269, 292] on input "[URL][DOMAIN_NAME]" at bounding box center [245, 293] width 137 height 35
click at [276, 243] on div "Video hosting" at bounding box center [236, 243] width 100 height 18
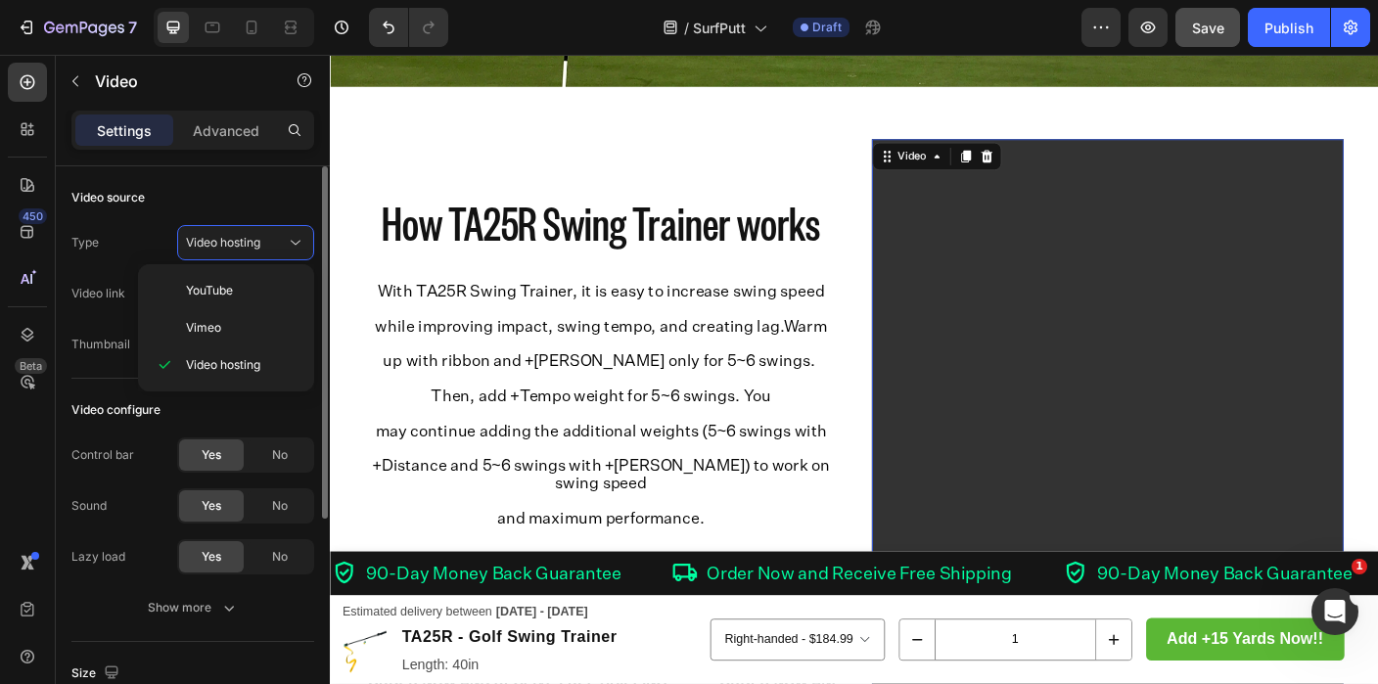
click at [146, 253] on div "Type Video hosting" at bounding box center [192, 242] width 243 height 35
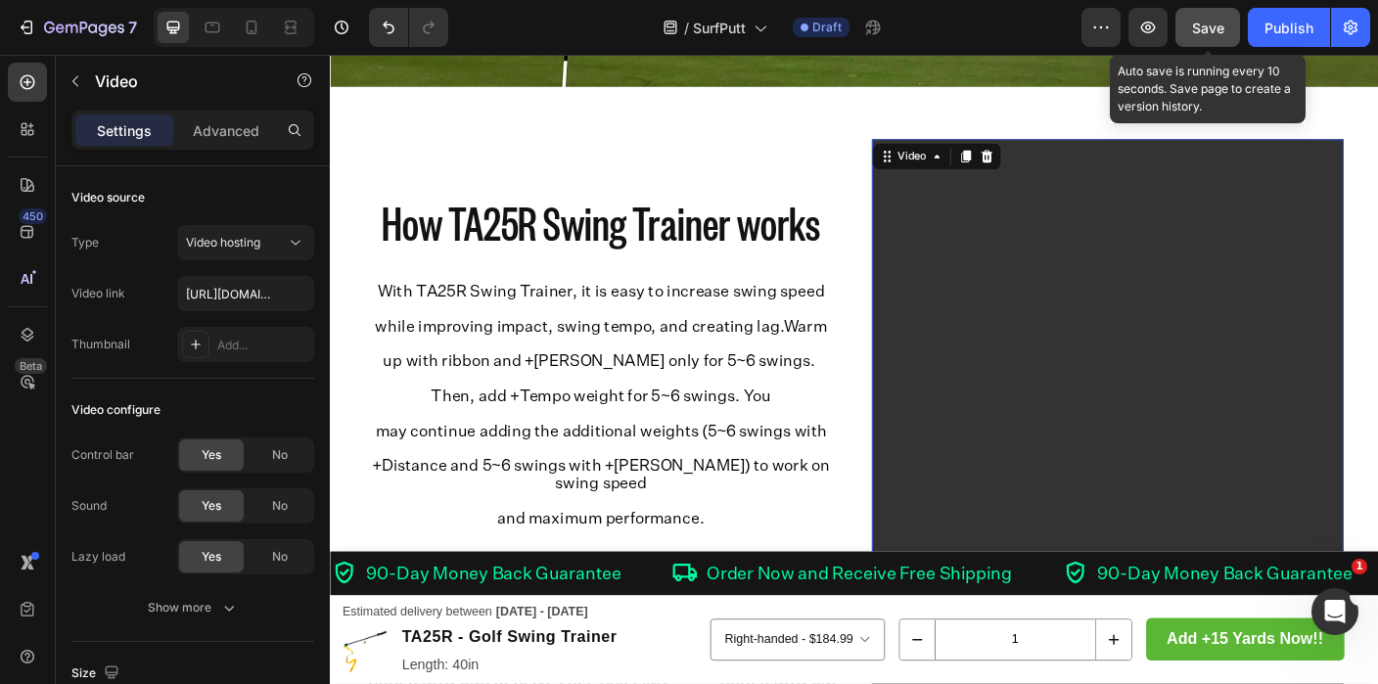
click at [1202, 38] on button "Save" at bounding box center [1208, 27] width 65 height 39
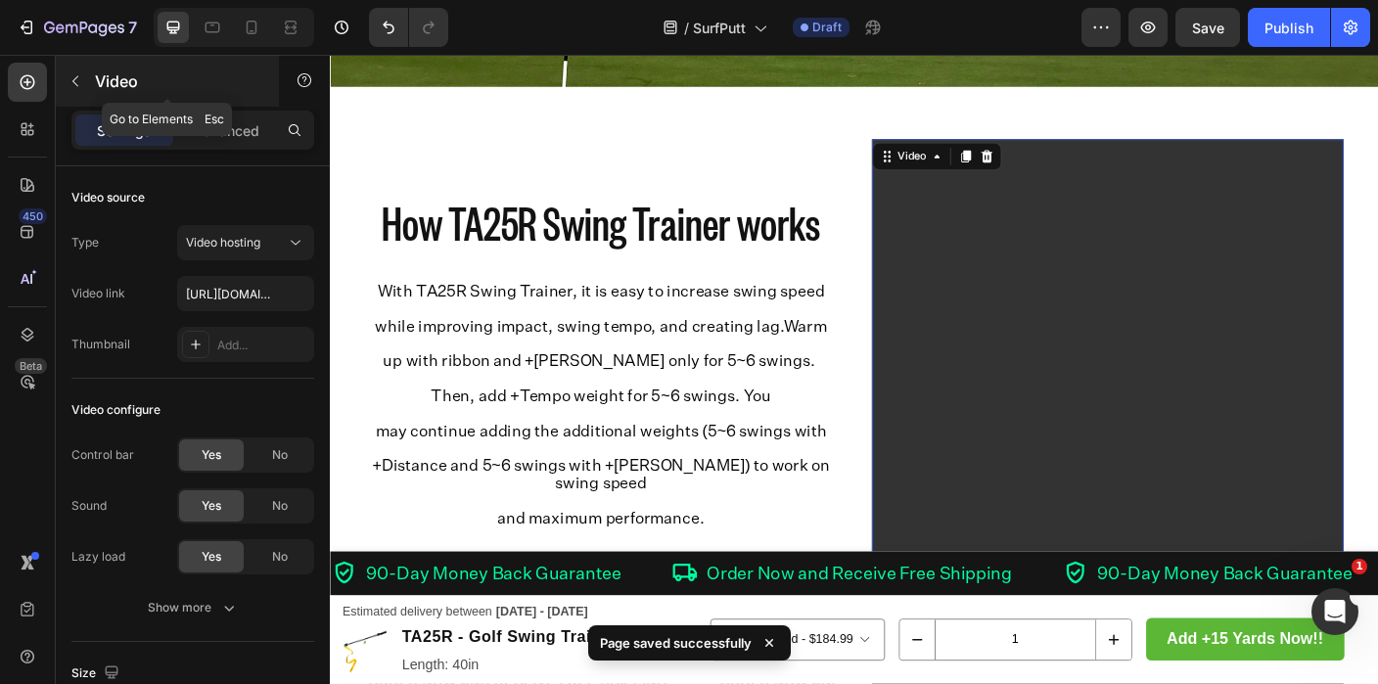
click at [78, 76] on icon "button" at bounding box center [76, 81] width 16 height 16
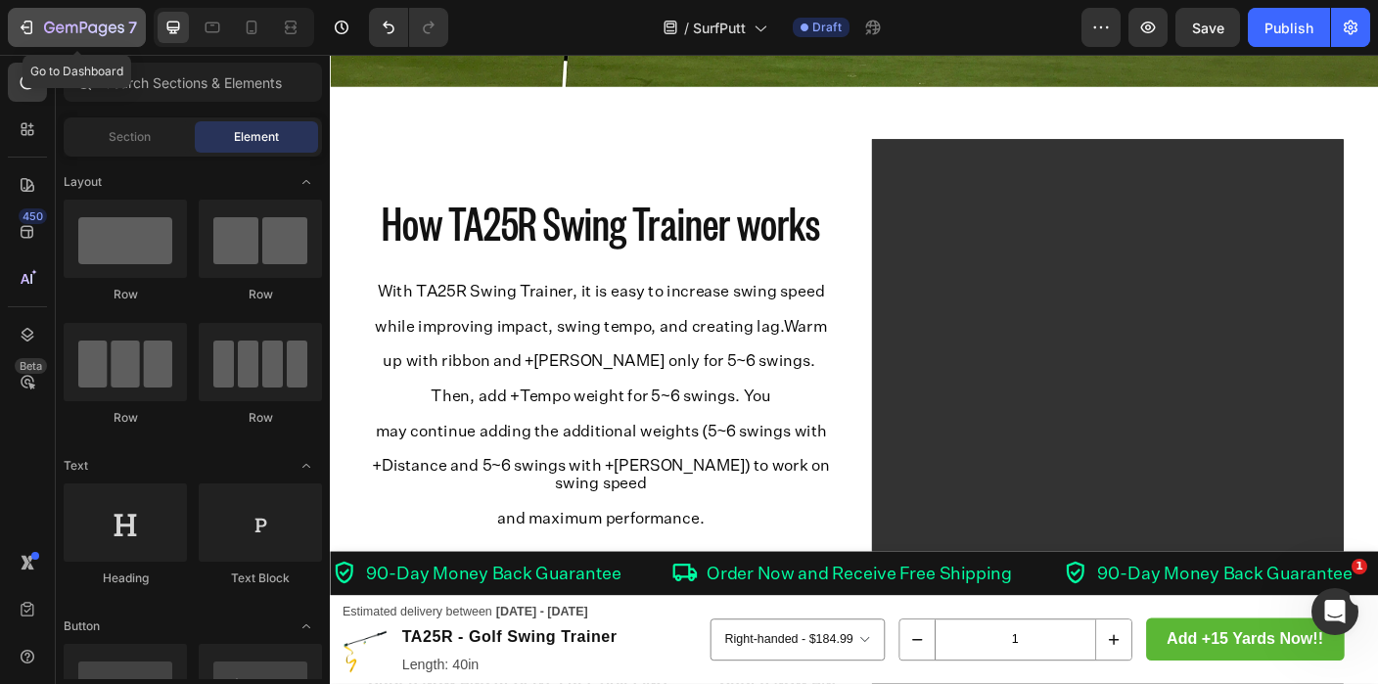
click at [80, 36] on icon "button" at bounding box center [84, 29] width 80 height 17
